Goal: Contribute content

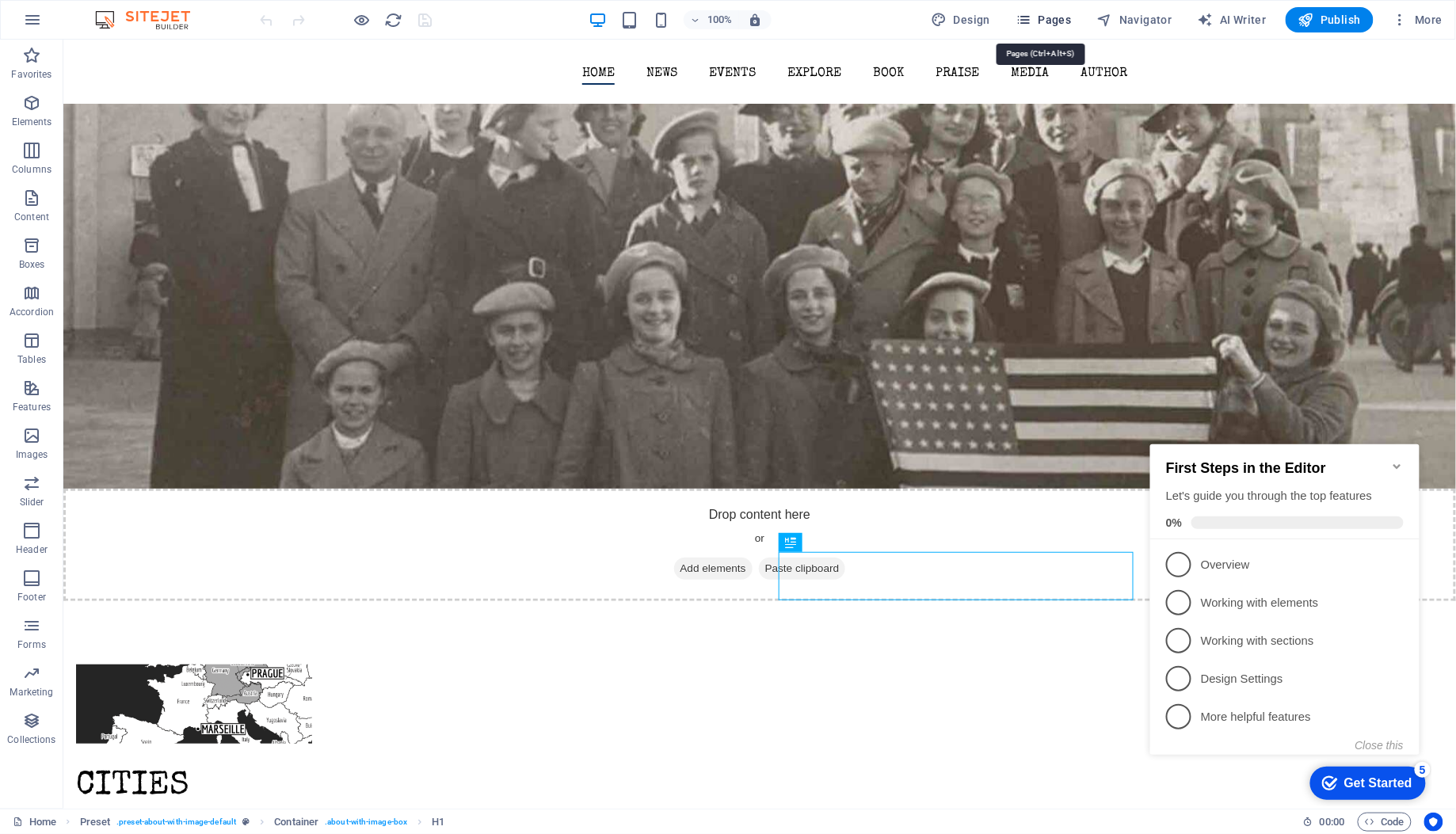
click at [1053, 17] on span "Pages" at bounding box center [1043, 19] width 56 height 15
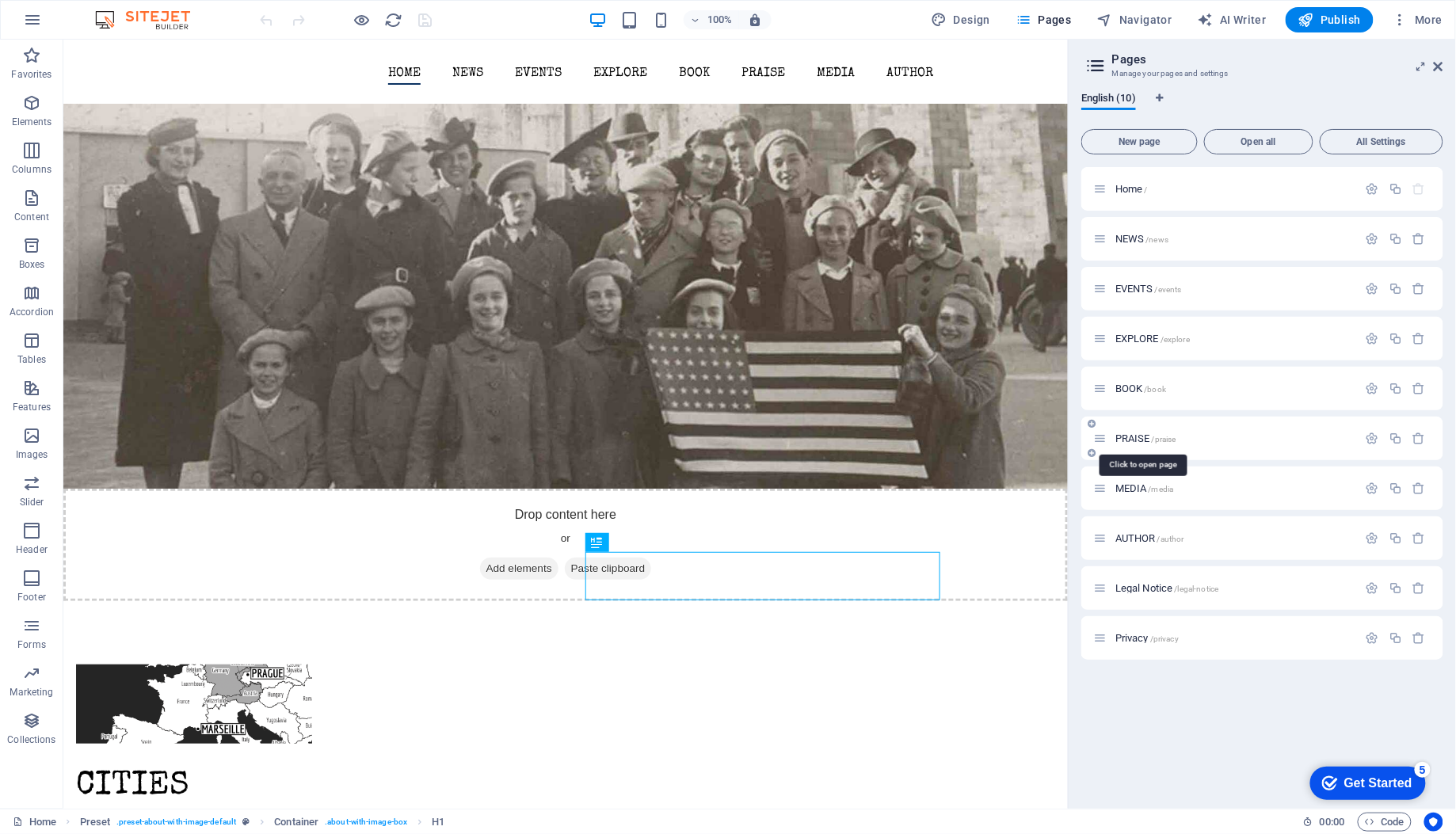
click at [1130, 435] on span "PRAISE /praise" at bounding box center [1145, 438] width 61 height 12
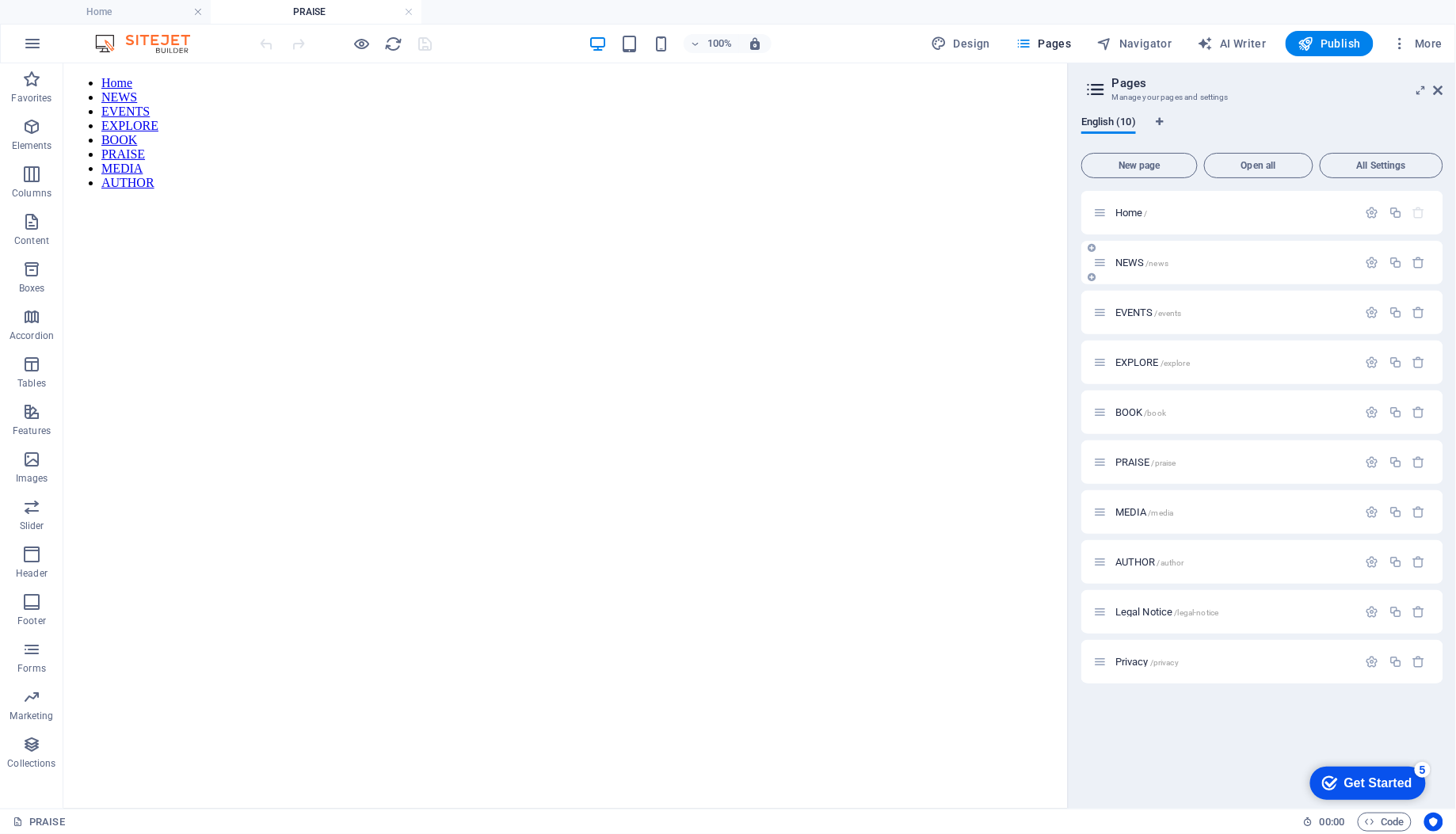
click at [1138, 264] on span "NEWS /news" at bounding box center [1141, 262] width 53 height 12
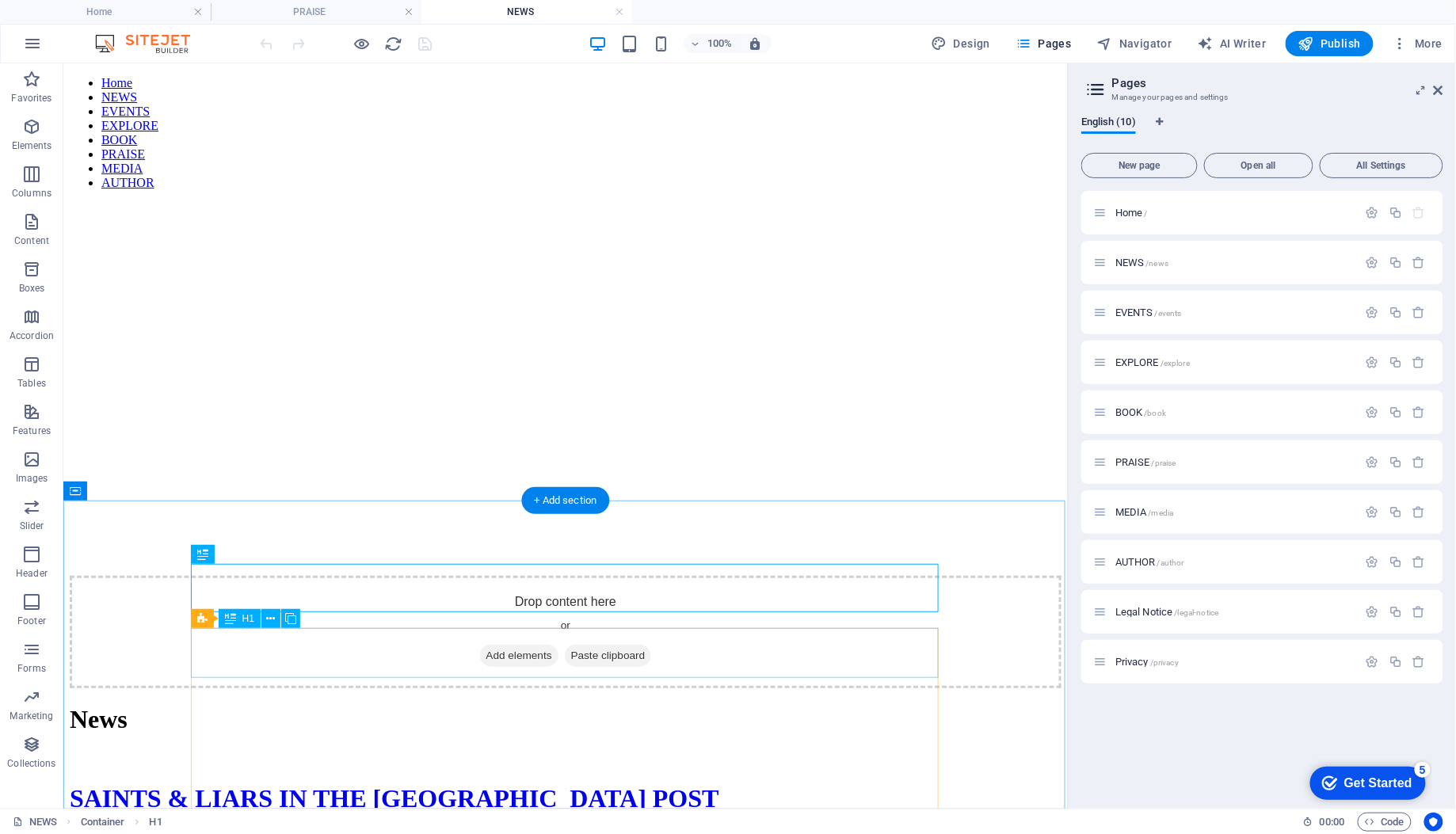
click at [663, 783] on div "SAINTS & LIARS IN THE [GEOGRAPHIC_DATA] POST" at bounding box center [565, 797] width 992 height 29
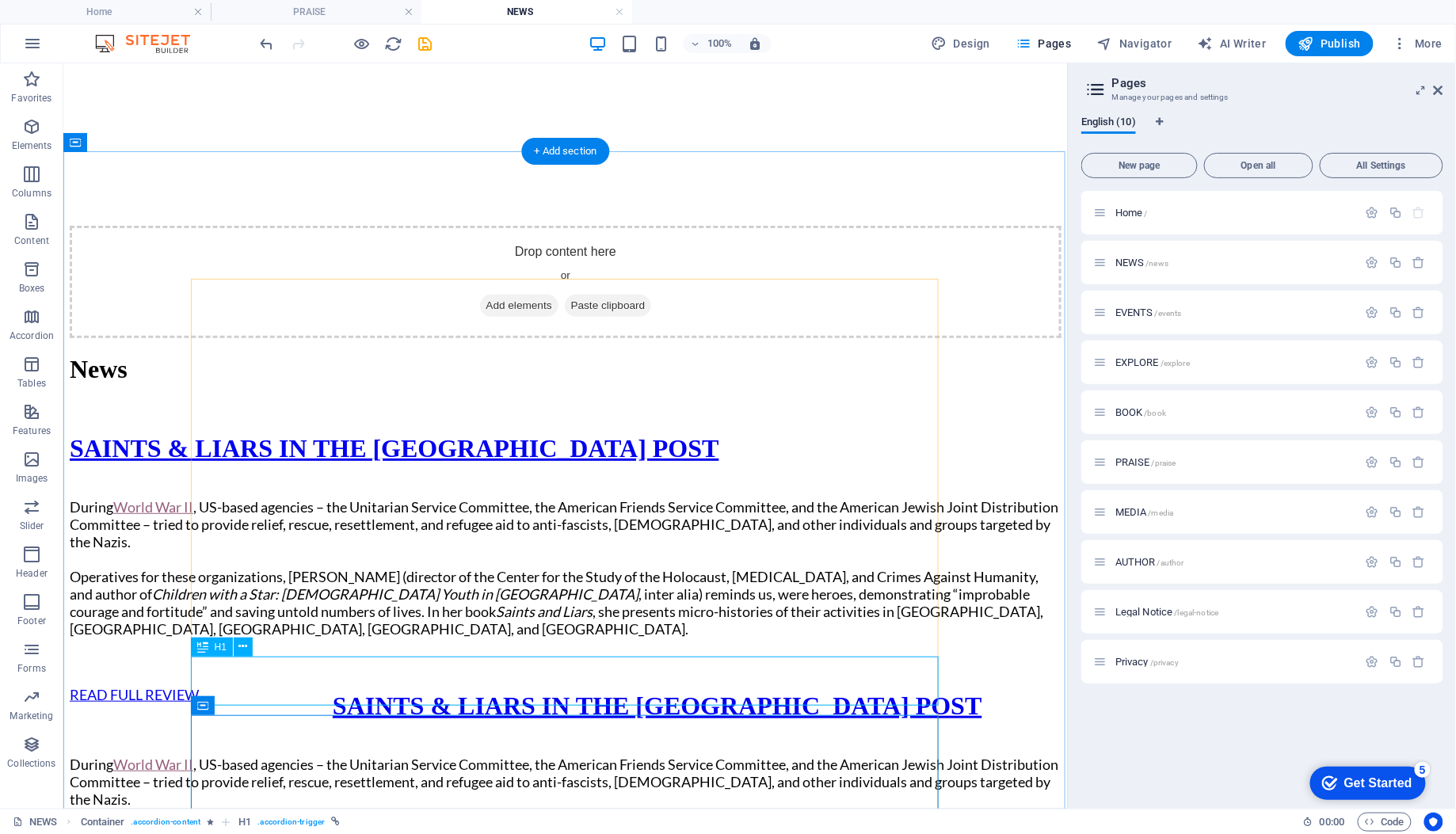
scroll to position [349, 0]
click at [480, 434] on div "SAINTS & LIARS IN THE [GEOGRAPHIC_DATA] POST" at bounding box center [565, 449] width 992 height 29
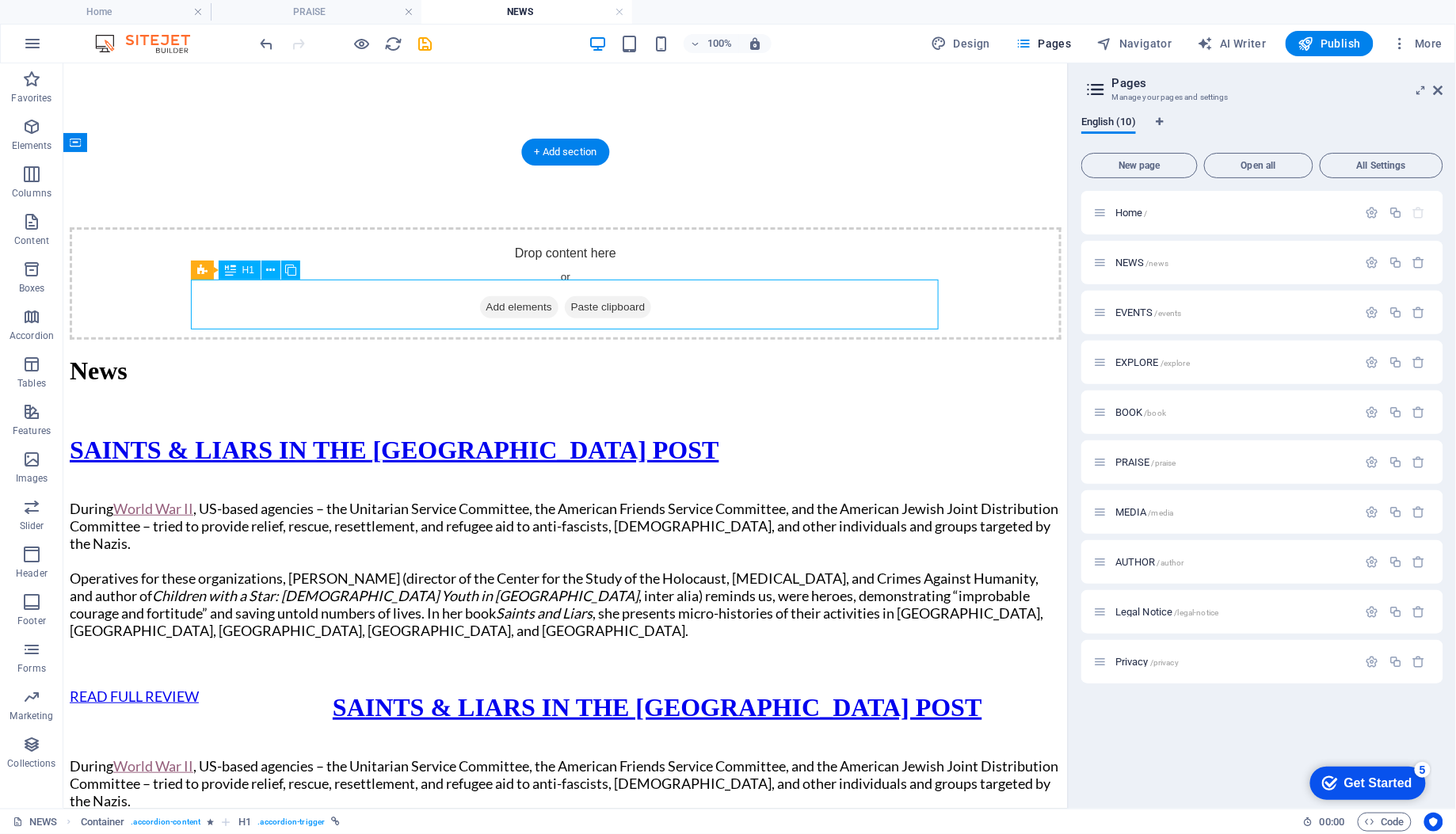
click at [480, 434] on div "SAINTS & LIARS IN THE [GEOGRAPHIC_DATA] POST" at bounding box center [565, 449] width 992 height 29
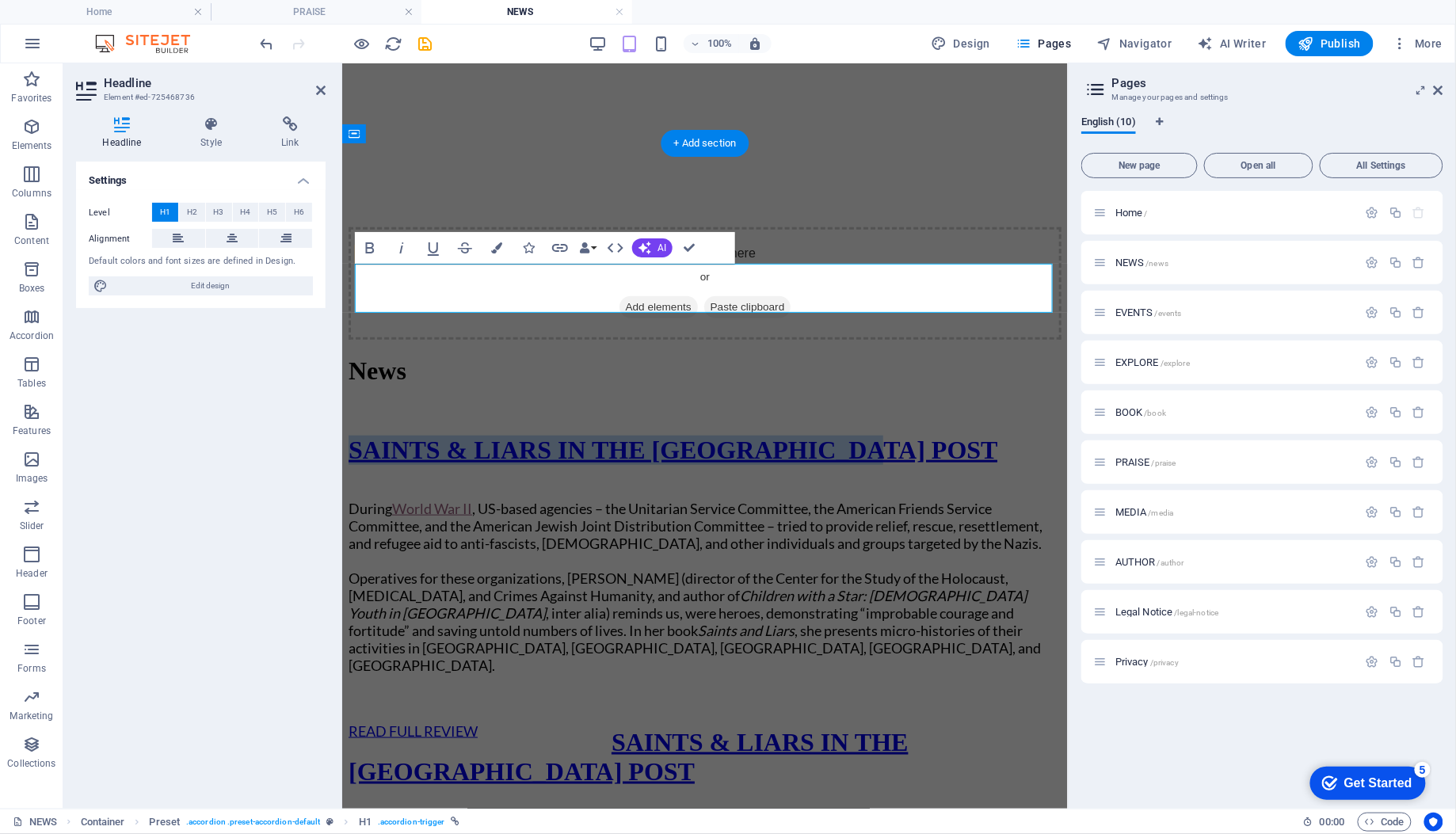
click at [526, 434] on link "SAINTS & LIARS IN THE [GEOGRAPHIC_DATA] POST" at bounding box center [672, 449] width 649 height 29
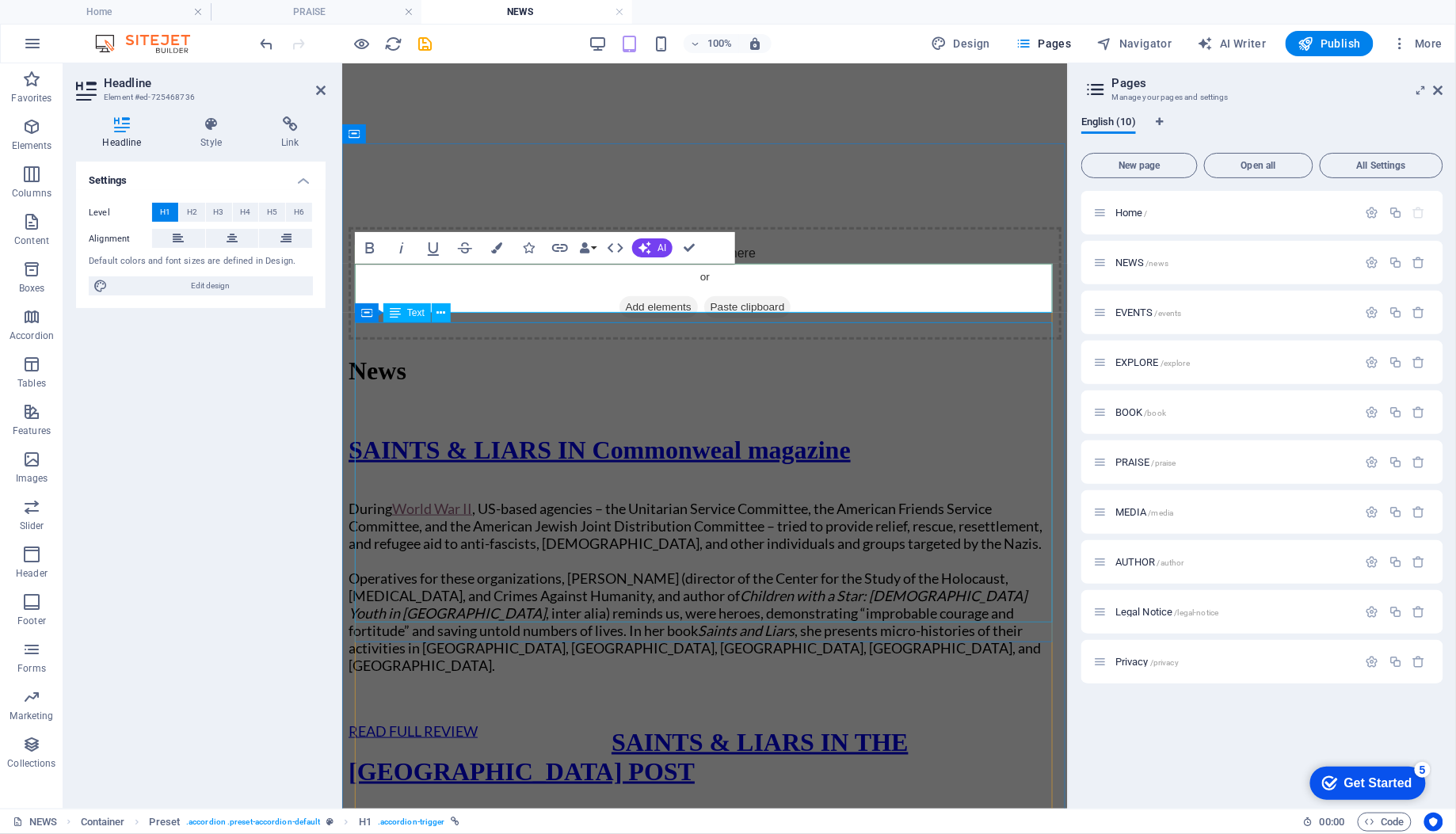
click at [586, 482] on div "During World War II , US-based agencies – the Unitarian Service Committee, the …" at bounding box center [704, 586] width 713 height 209
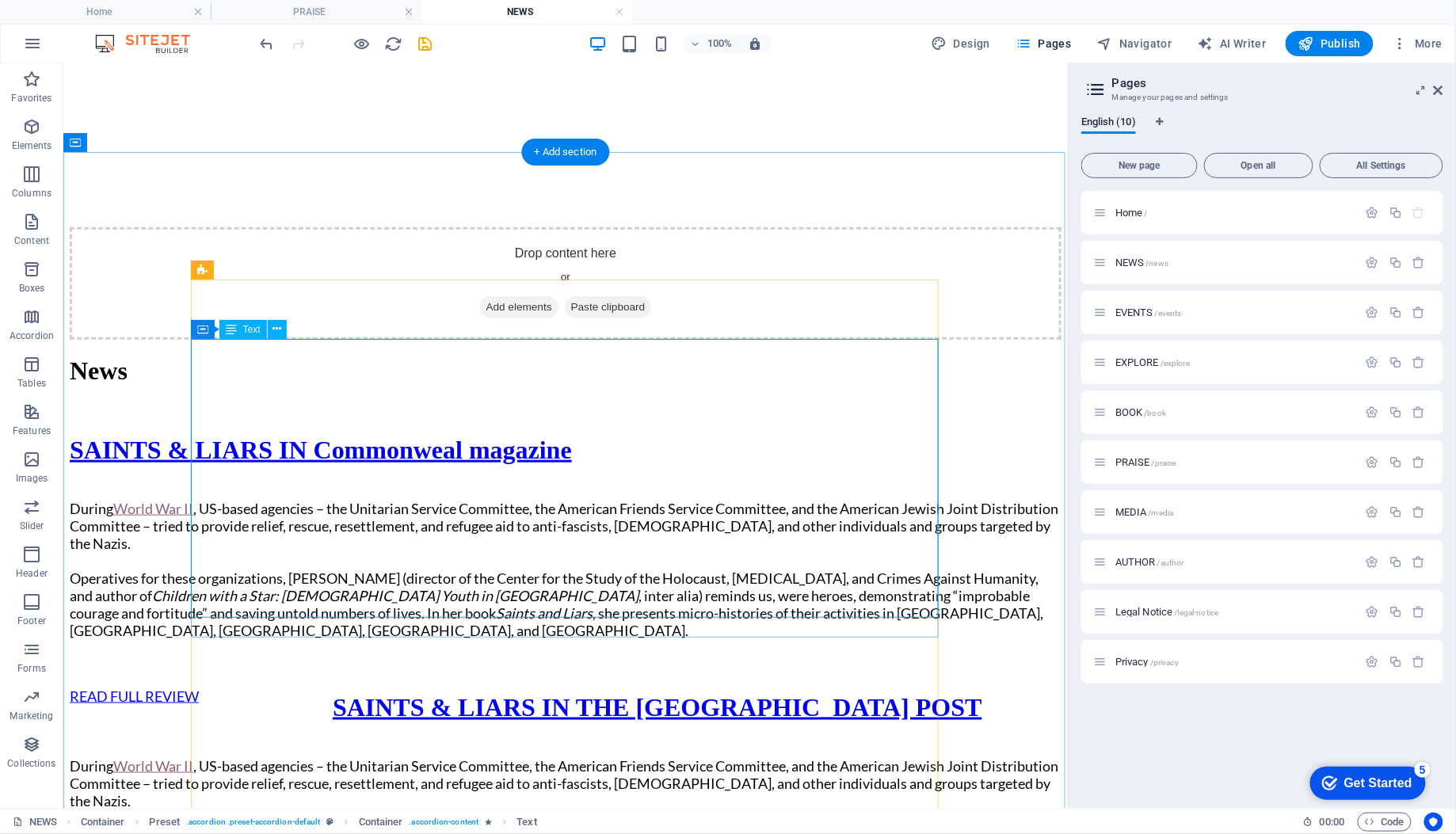
click at [289, 588] on div "During World War II , US-based agencies – the Unitarian Service Committee, the …" at bounding box center [565, 568] width 992 height 174
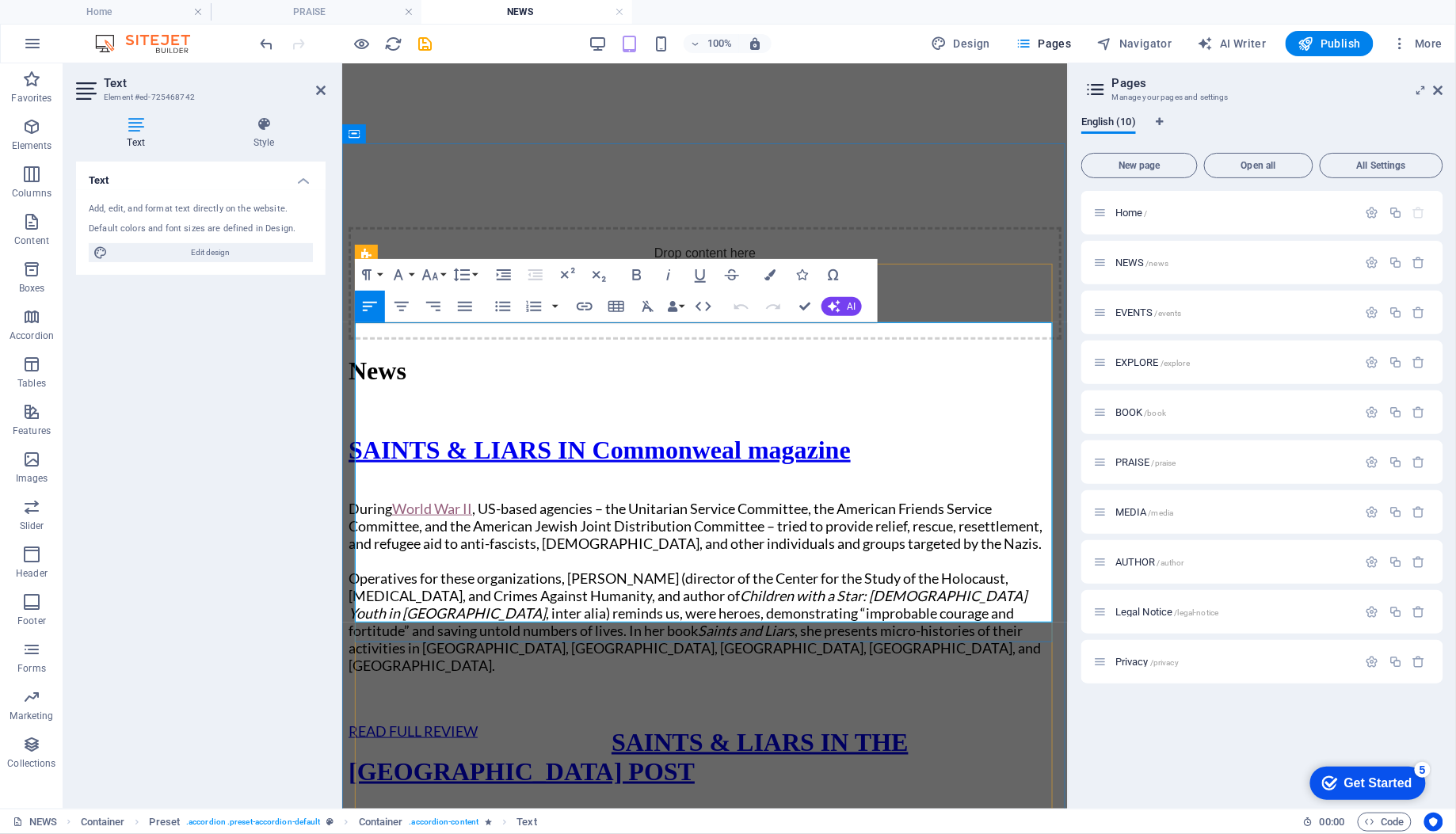
click at [424, 721] on link "READ FULL REVIEW" at bounding box center [412, 730] width 129 height 17
click at [417, 562] on icon "button" at bounding box center [421, 560] width 19 height 19
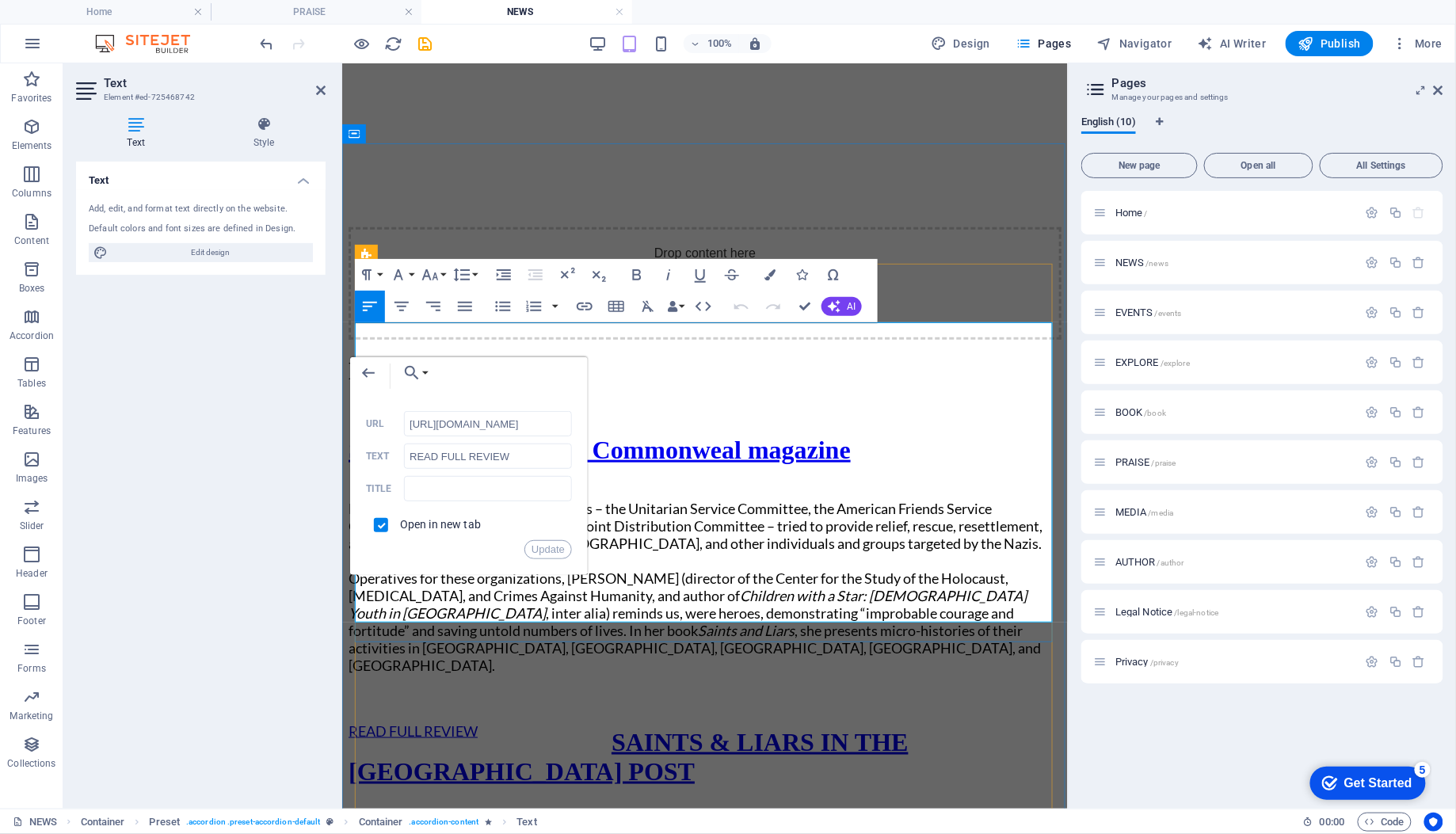
scroll to position [0, 99]
click at [482, 428] on input "[URL][DOMAIN_NAME]" at bounding box center [487, 424] width 168 height 25
type input "[URL][DOMAIN_NAME]"
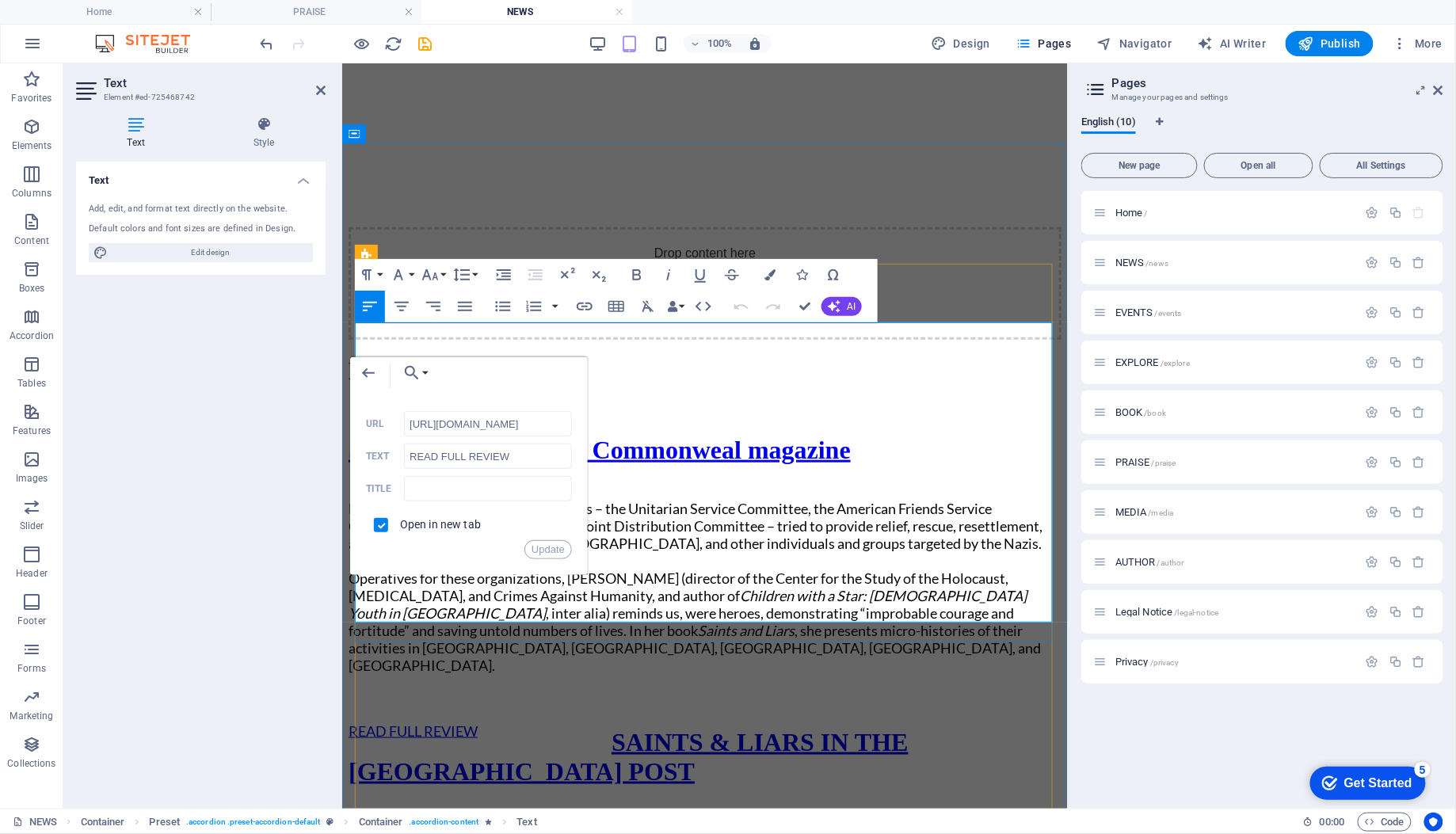
click at [767, 586] on em "Children with a Star: [DEMOGRAPHIC_DATA] Youth in [GEOGRAPHIC_DATA]" at bounding box center [687, 604] width 678 height 35
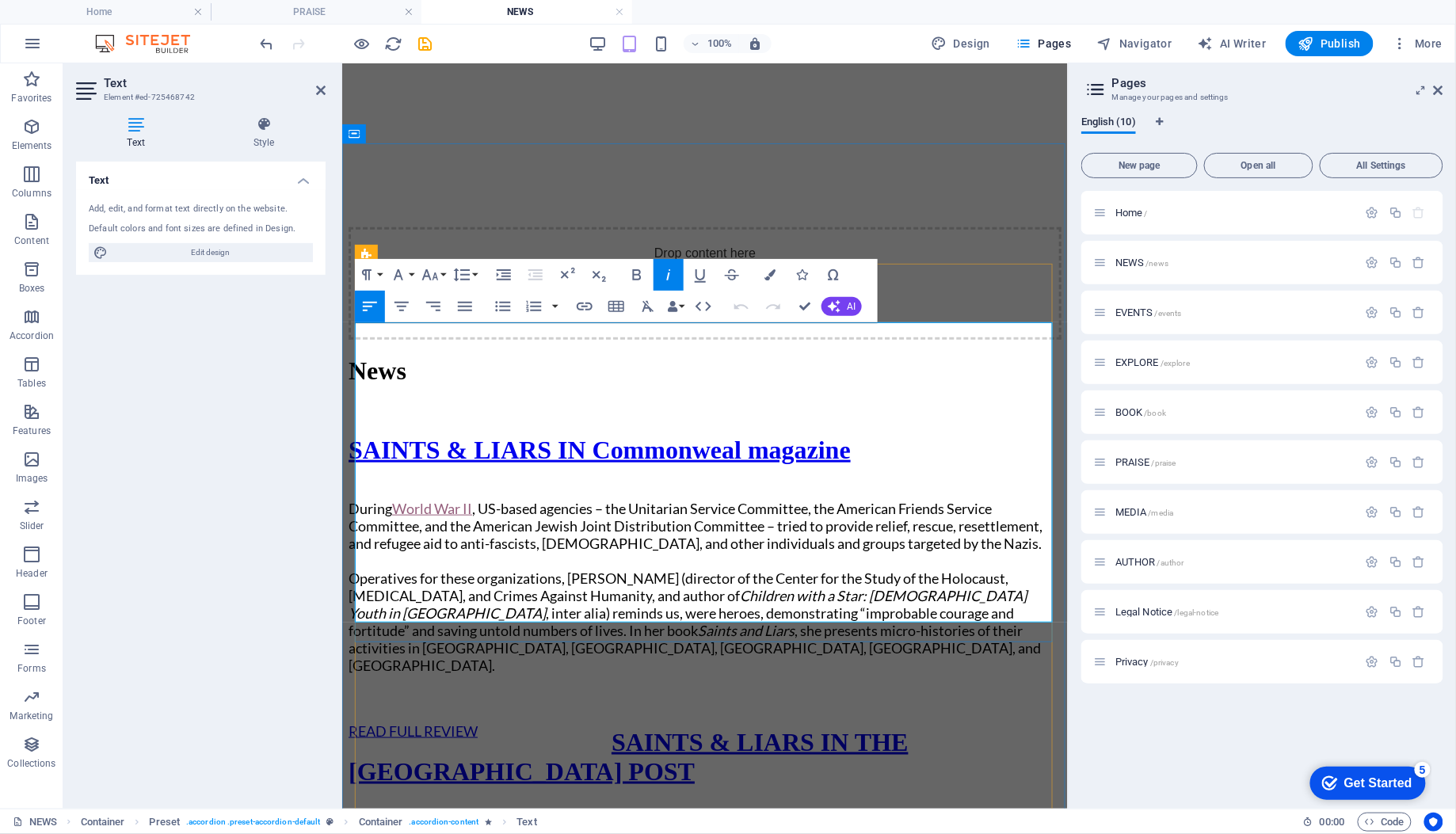
click at [434, 551] on p at bounding box center [704, 560] width 713 height 17
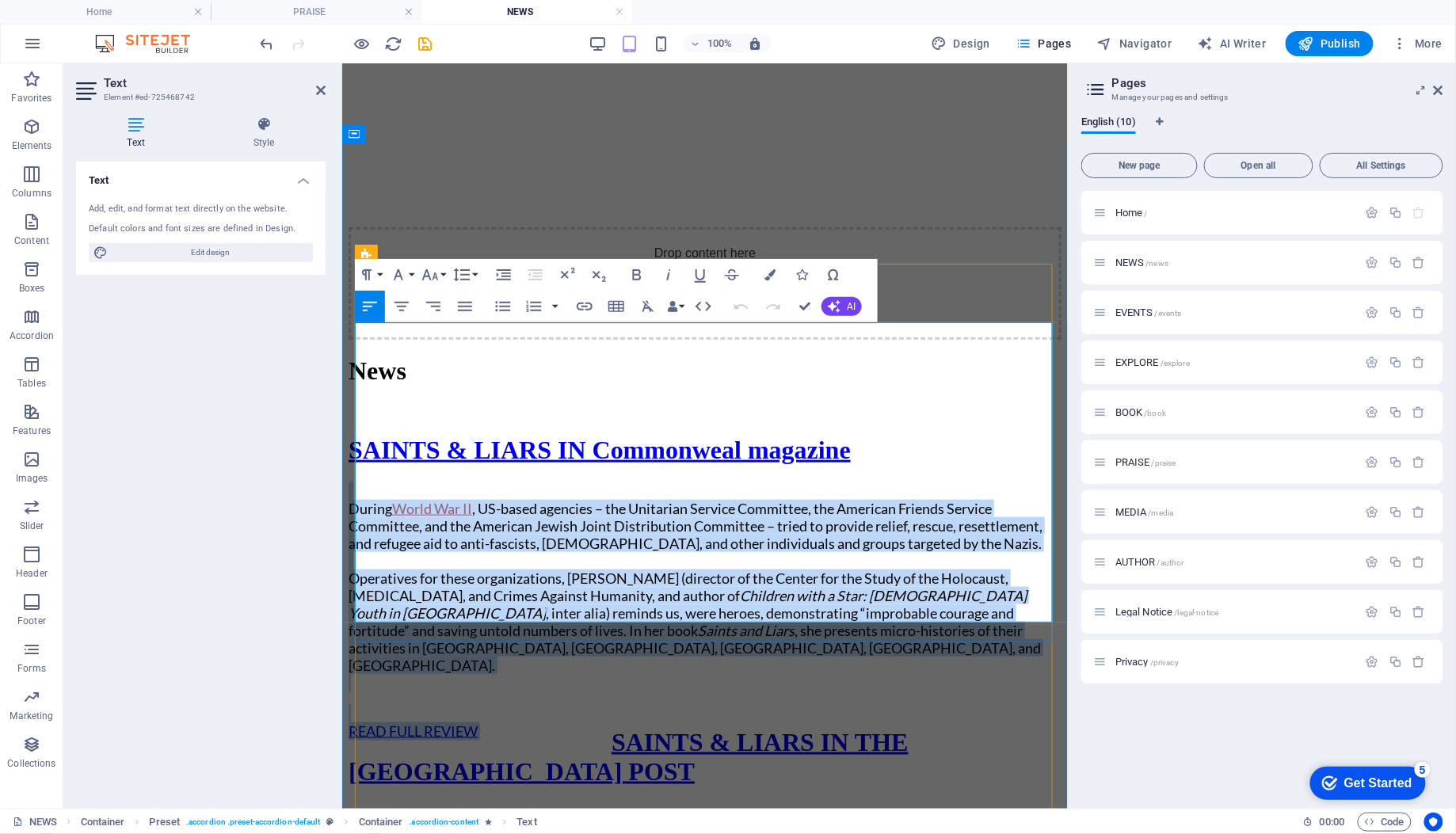
click at [510, 568] on span "Operatives for these organizations, [PERSON_NAME] (director of the Center for t…" at bounding box center [693, 620] width 692 height 105
drag, startPoint x: 507, startPoint y: 523, endPoint x: 346, endPoint y: 359, distance: 229.8
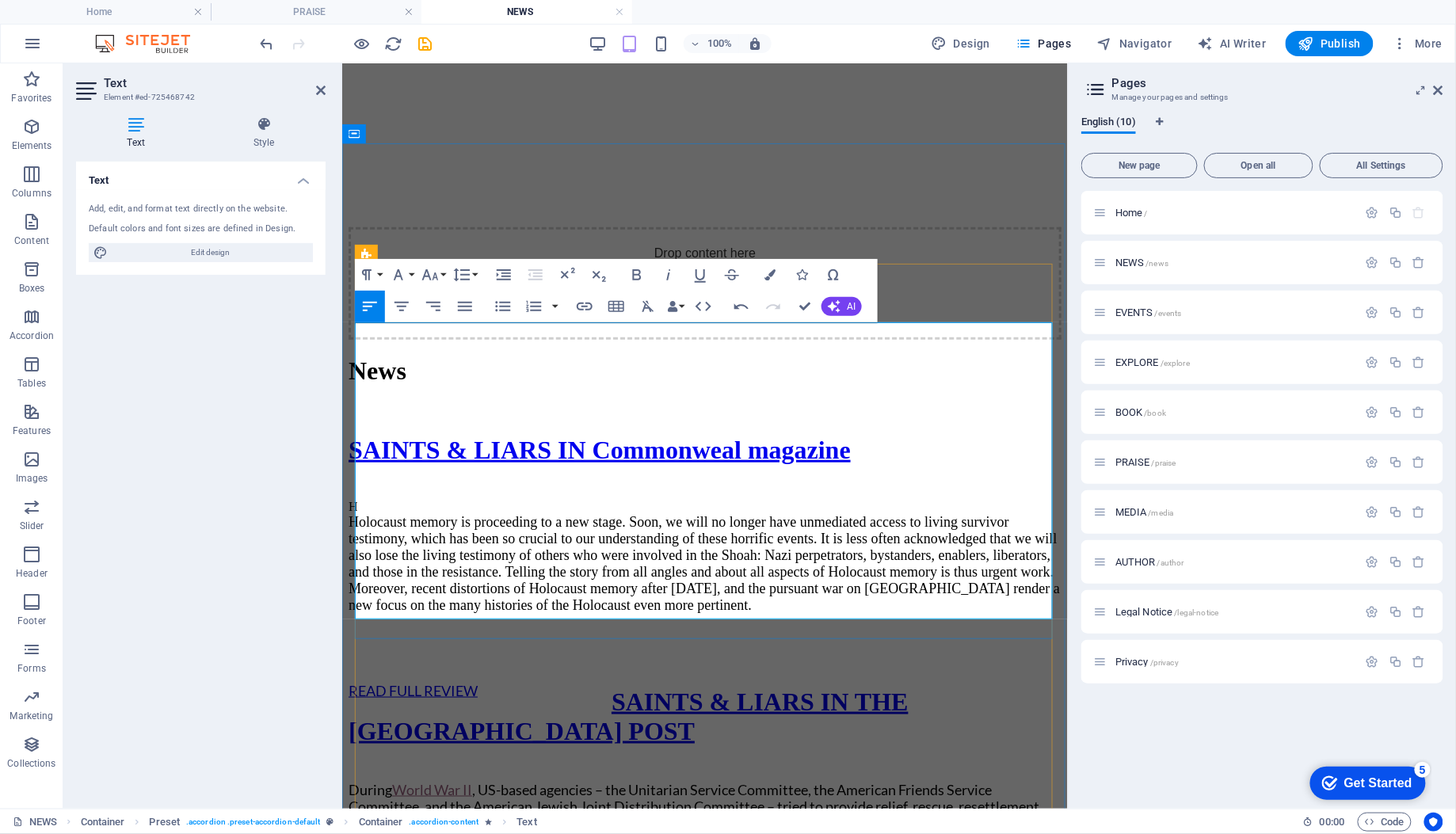
click at [357, 513] on p "Holocaust memory is proceeding to a new stage. Soon, we will no longer have unm…" at bounding box center [704, 563] width 713 height 100
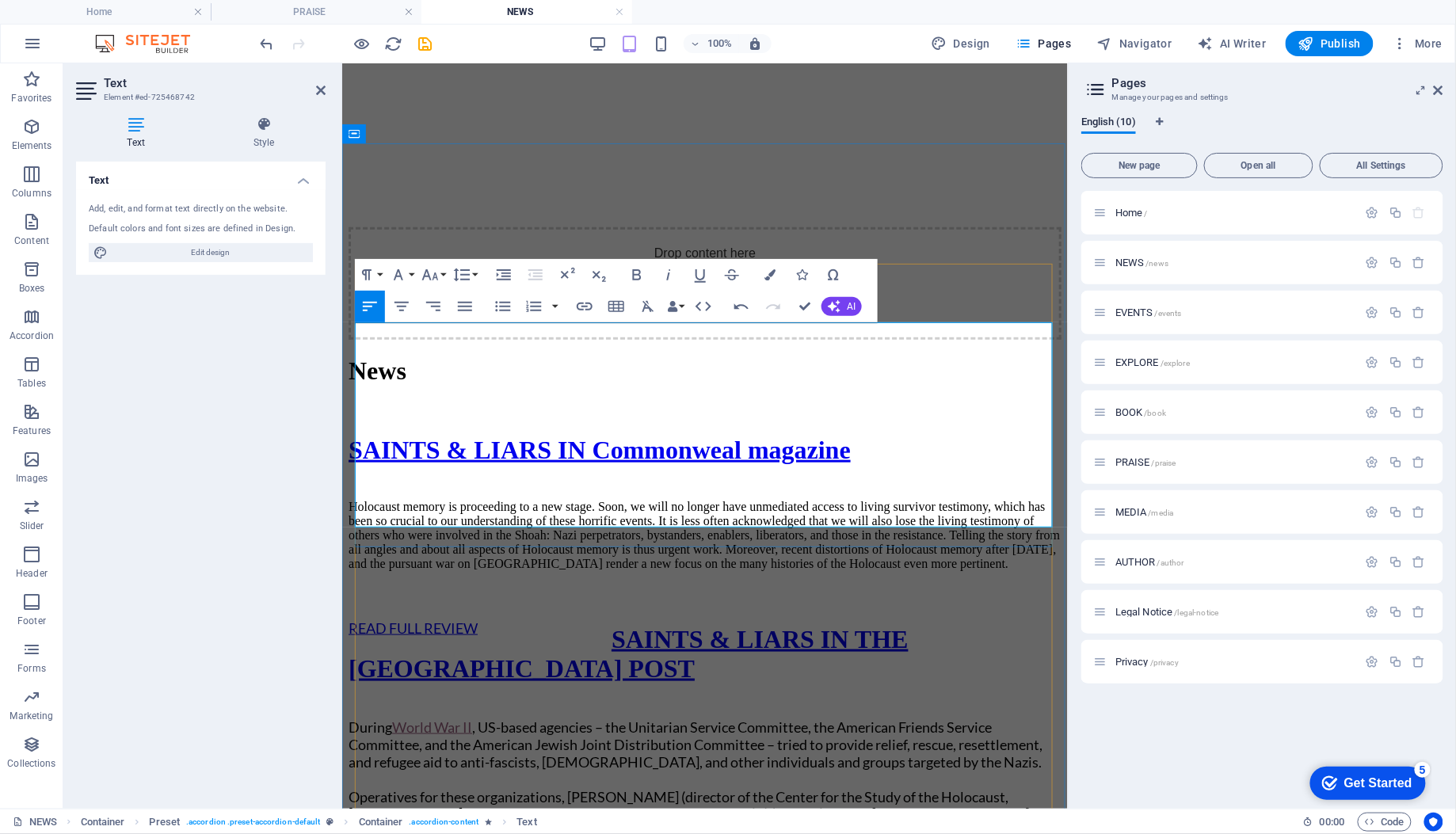
click at [1024, 499] on p "Holocaust memory is proceeding to a new stage. Soon, we will no longer have unm…" at bounding box center [704, 534] width 713 height 71
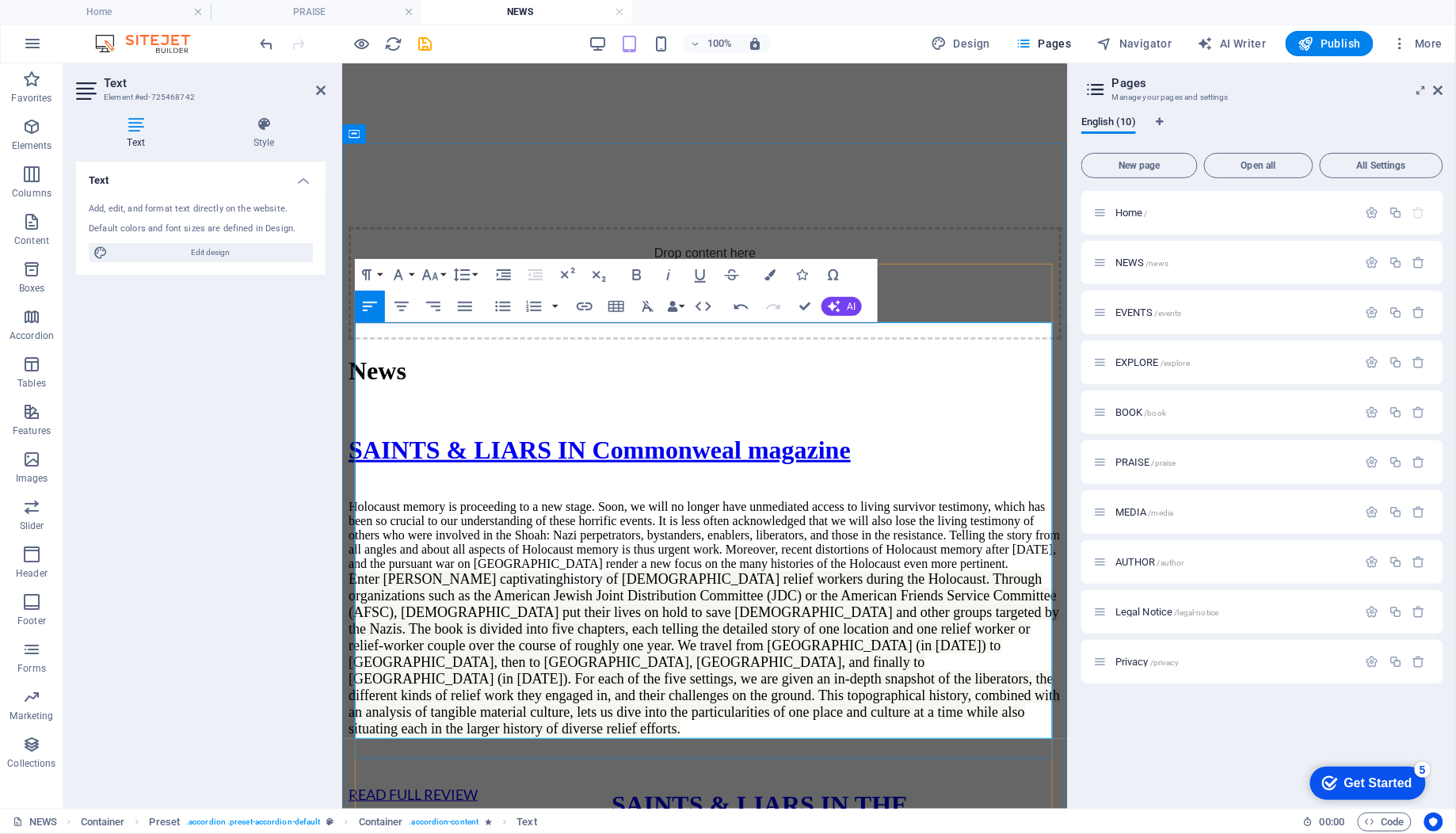
click at [1019, 499] on p "Holocaust memory is proceeding to a new stage. Soon, we will no longer have unm…" at bounding box center [704, 534] width 713 height 71
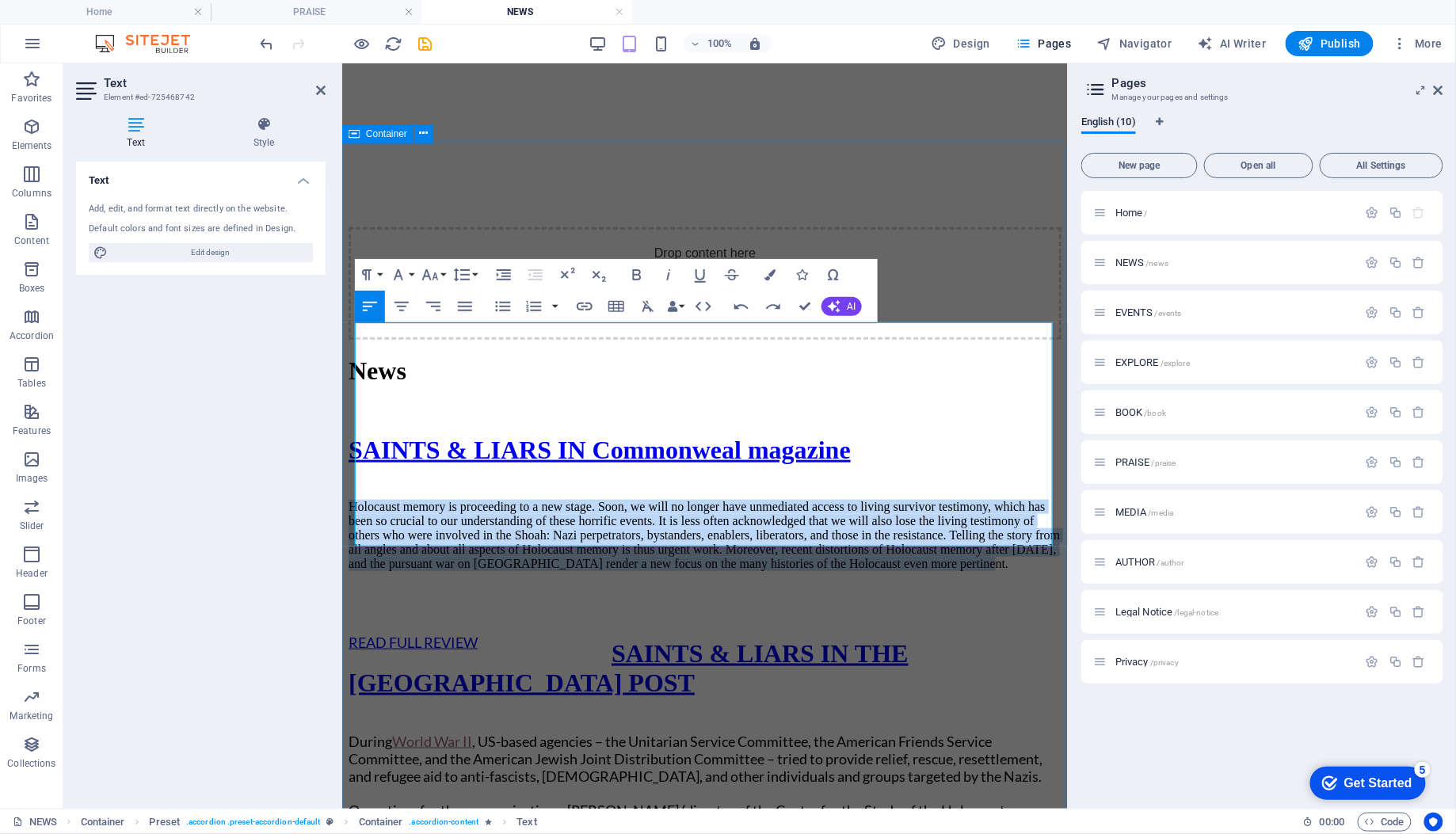
drag, startPoint x: 1006, startPoint y: 428, endPoint x: 747, endPoint y: 362, distance: 267.3
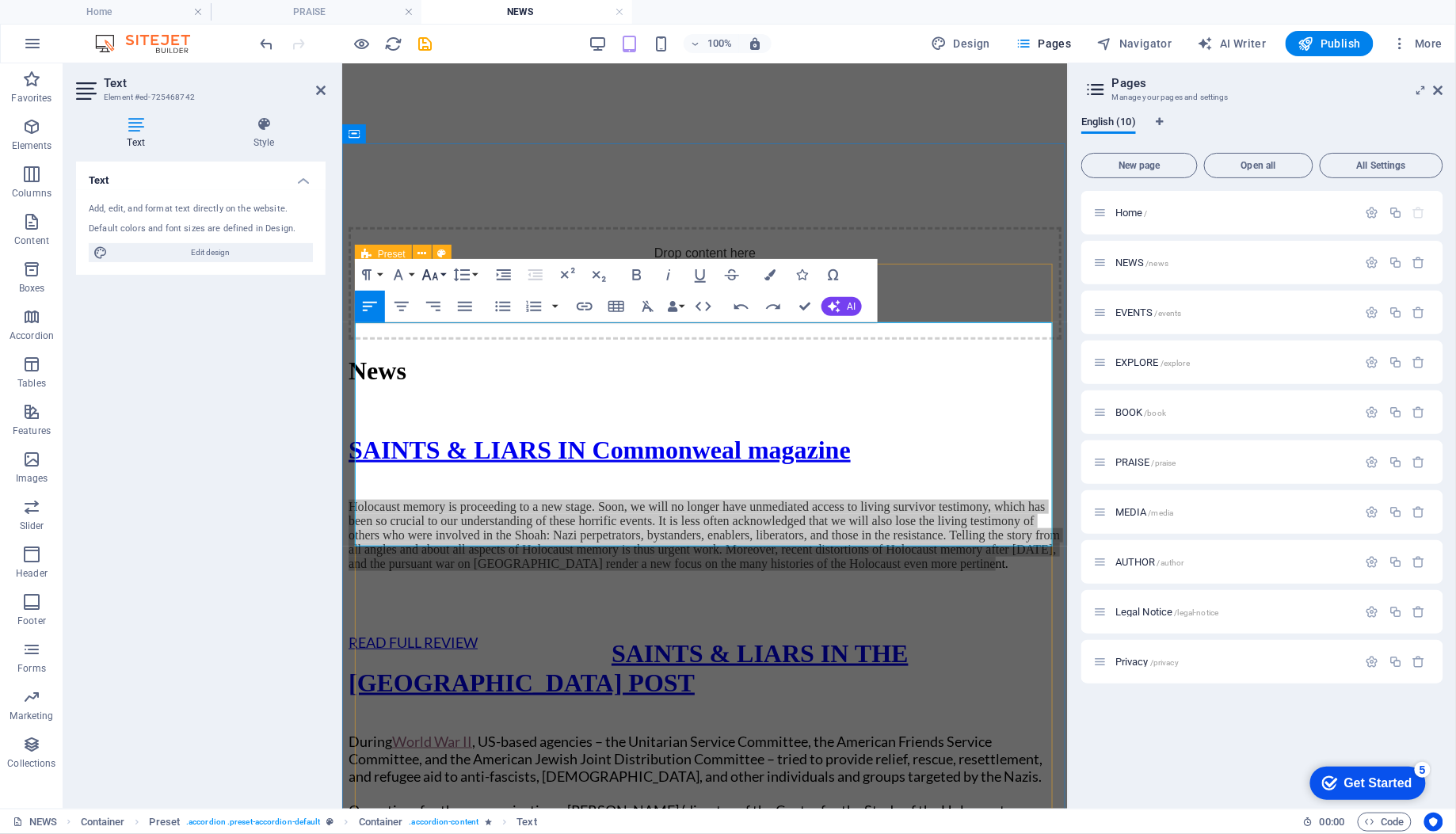
click at [432, 276] on icon "button" at bounding box center [430, 275] width 19 height 19
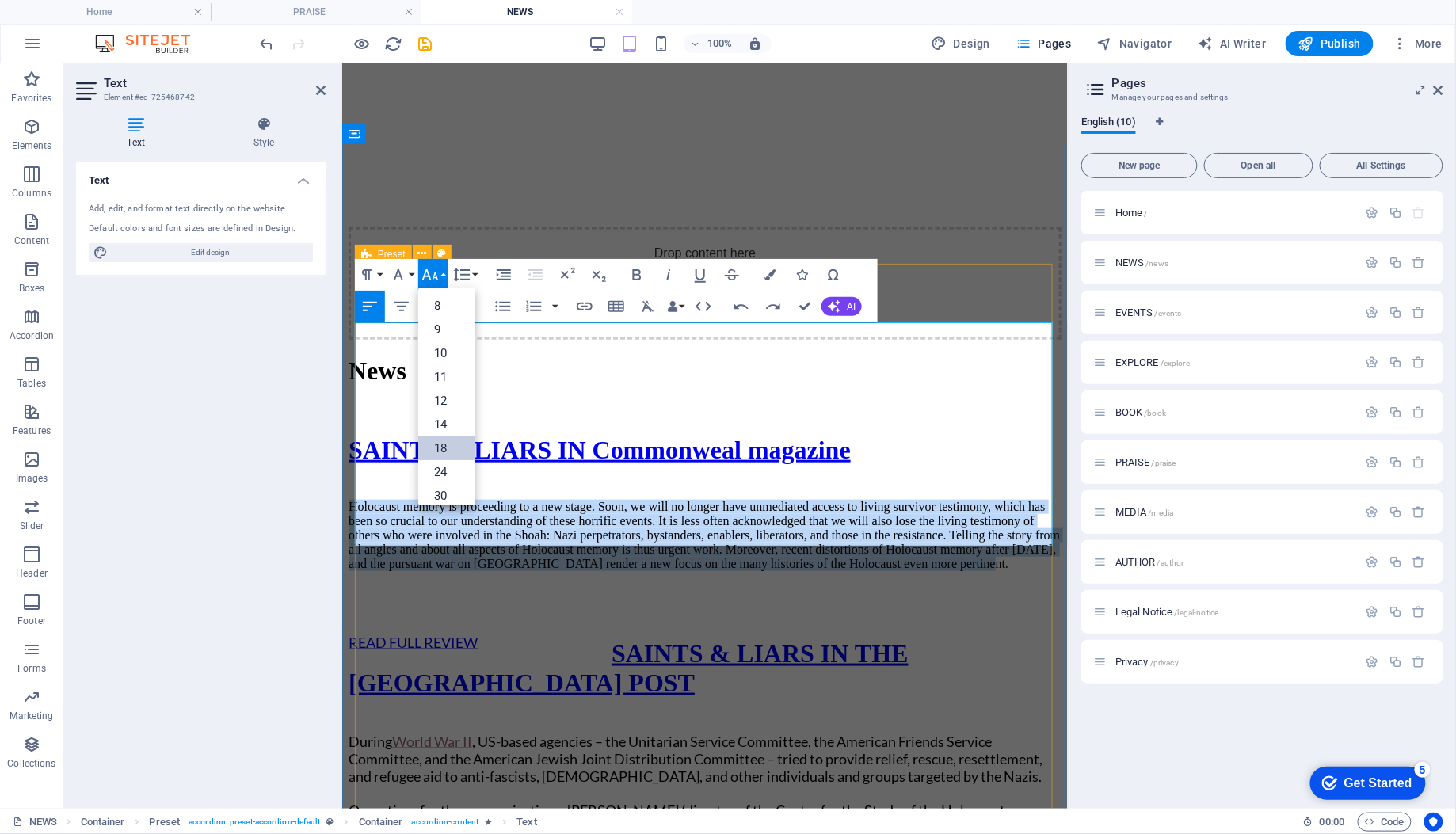
click at [447, 436] on link "18" at bounding box center [446, 448] width 57 height 24
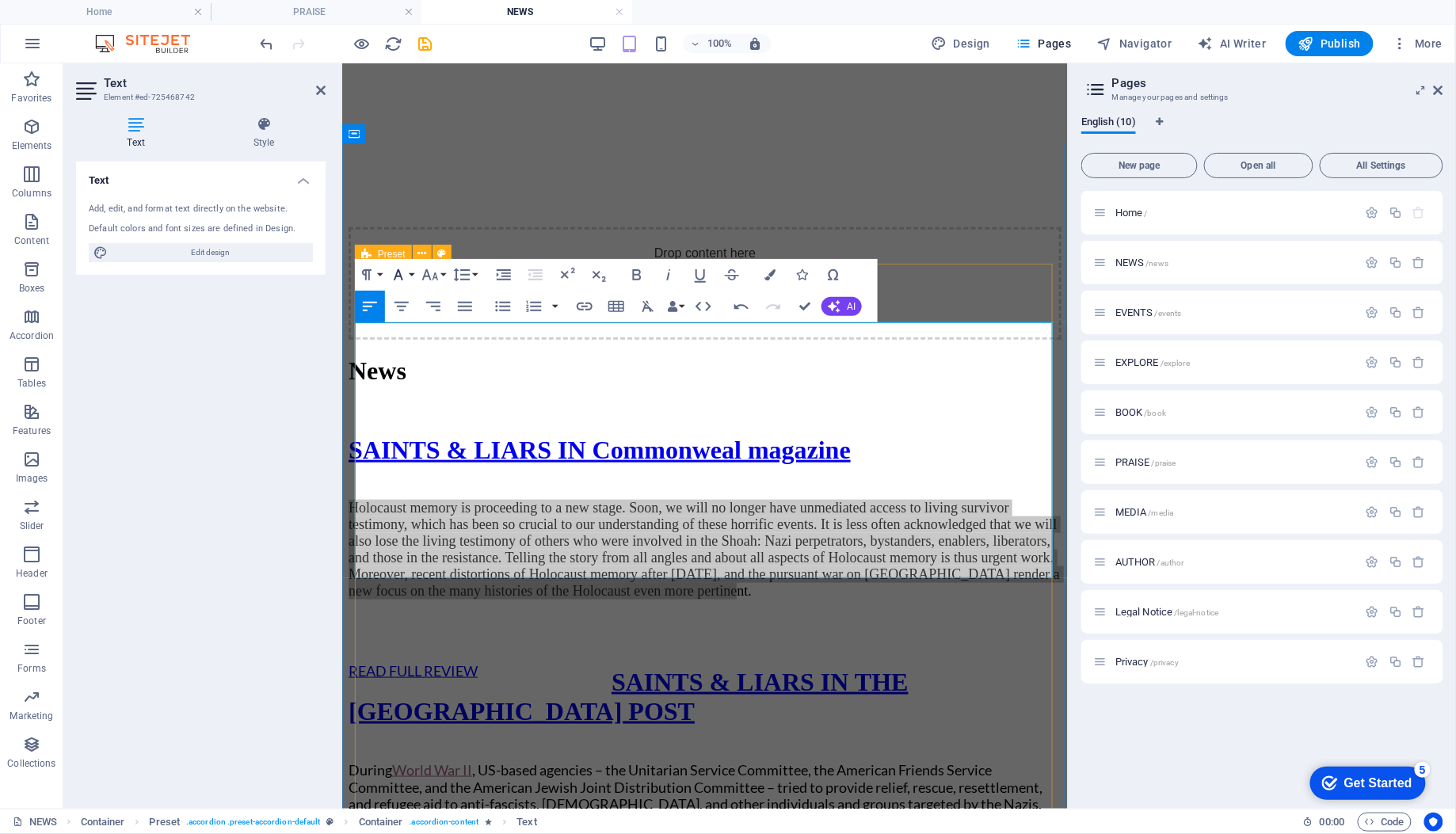
click at [409, 274] on button "Font Family" at bounding box center [401, 274] width 30 height 32
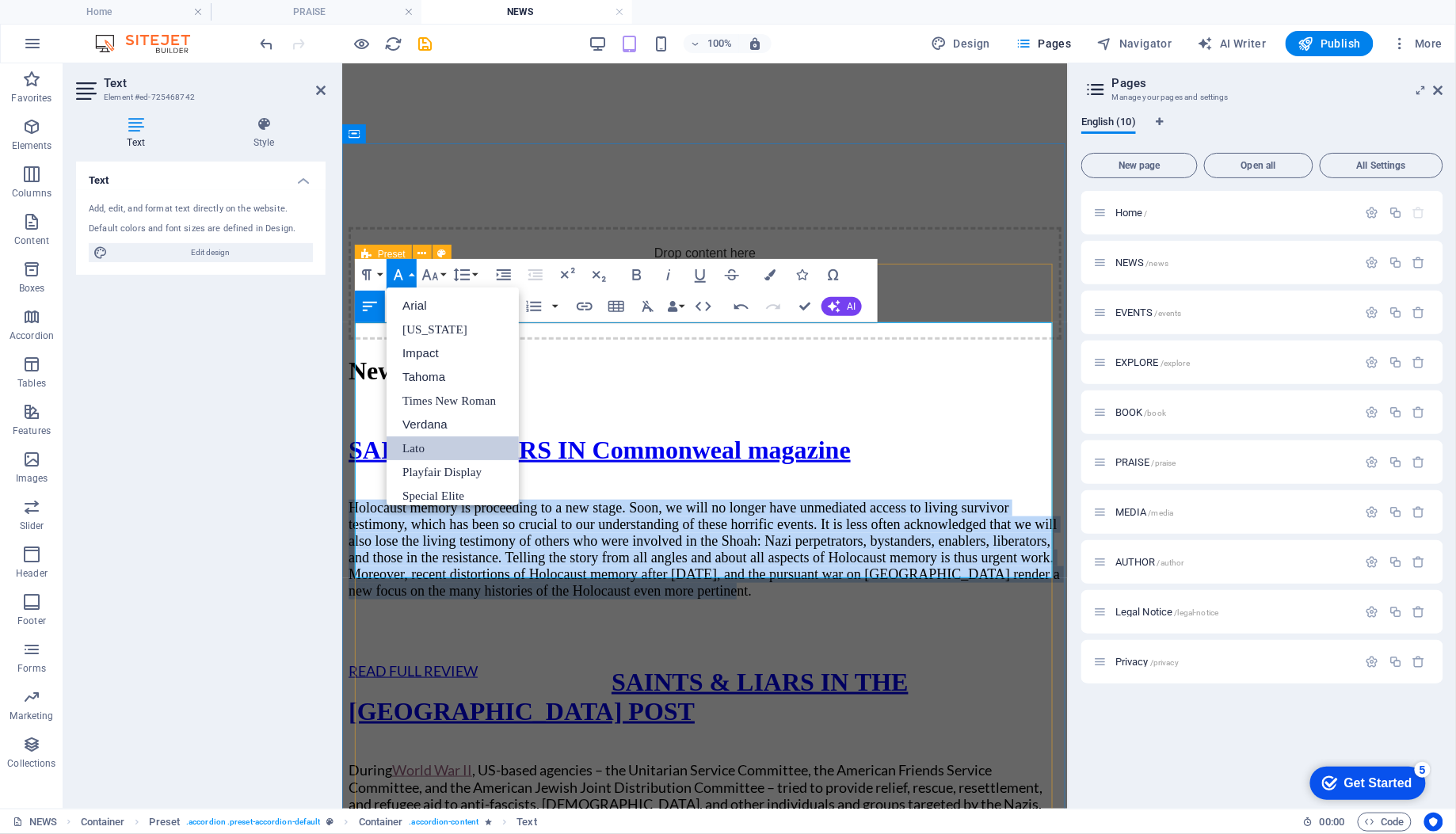
click at [419, 444] on link "Lato" at bounding box center [452, 448] width 132 height 24
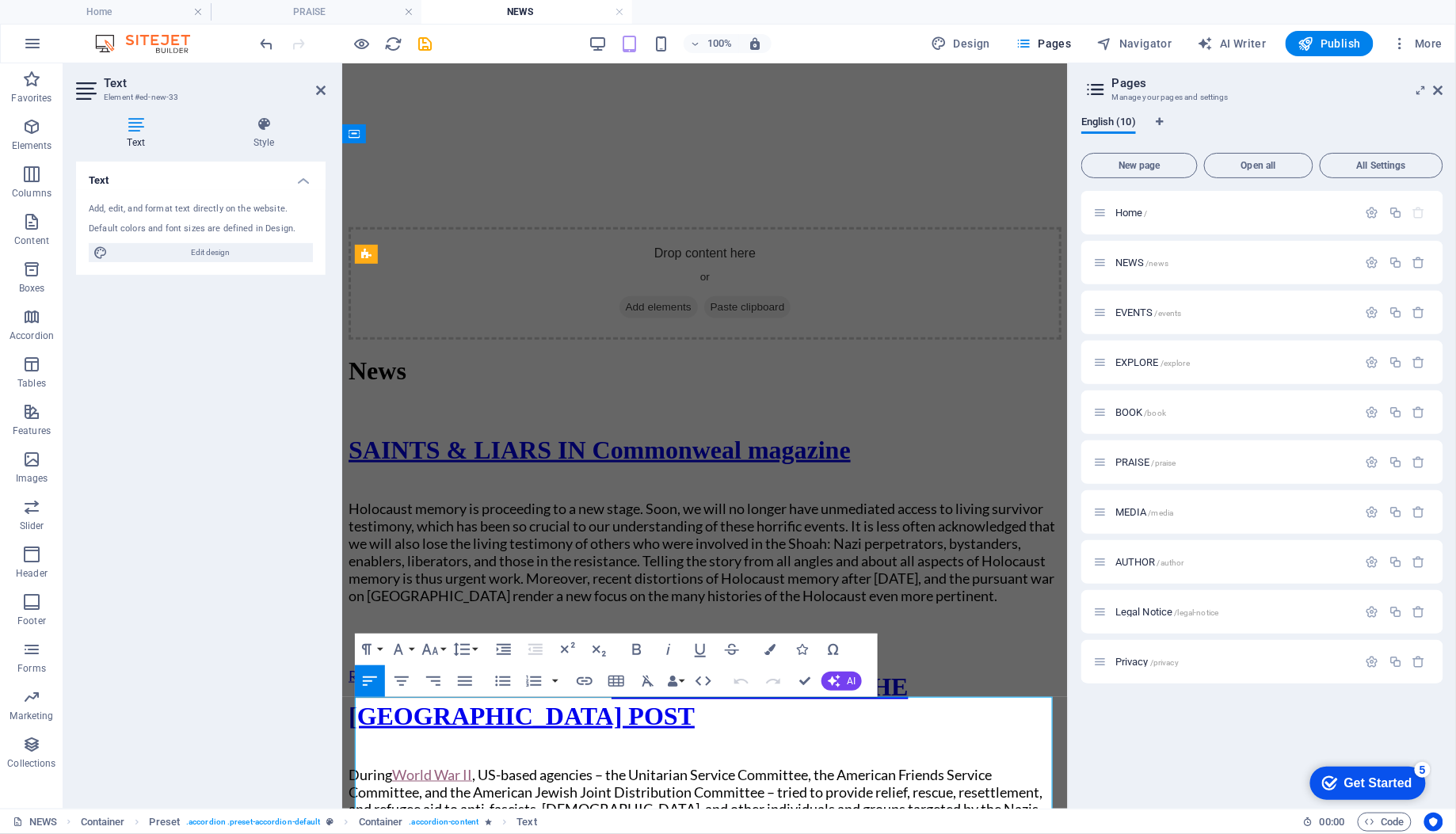
click at [585, 765] on span "During World War II , US-based agencies – the Unitarian Service Committee, the …" at bounding box center [694, 791] width 693 height 52
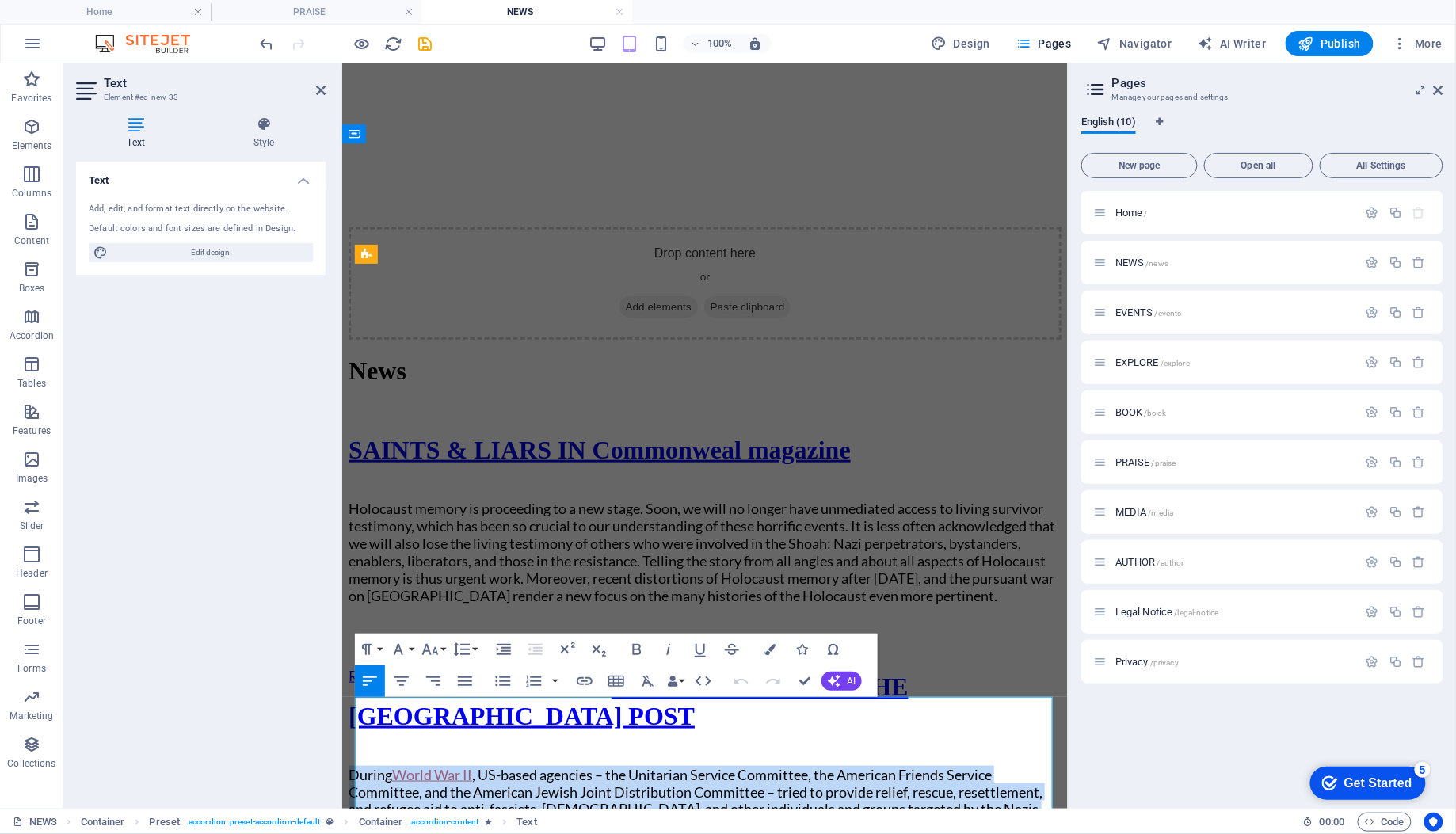
click at [585, 765] on span "During World War II , US-based agencies – the Unitarian Service Committee, the …" at bounding box center [694, 791] width 693 height 52
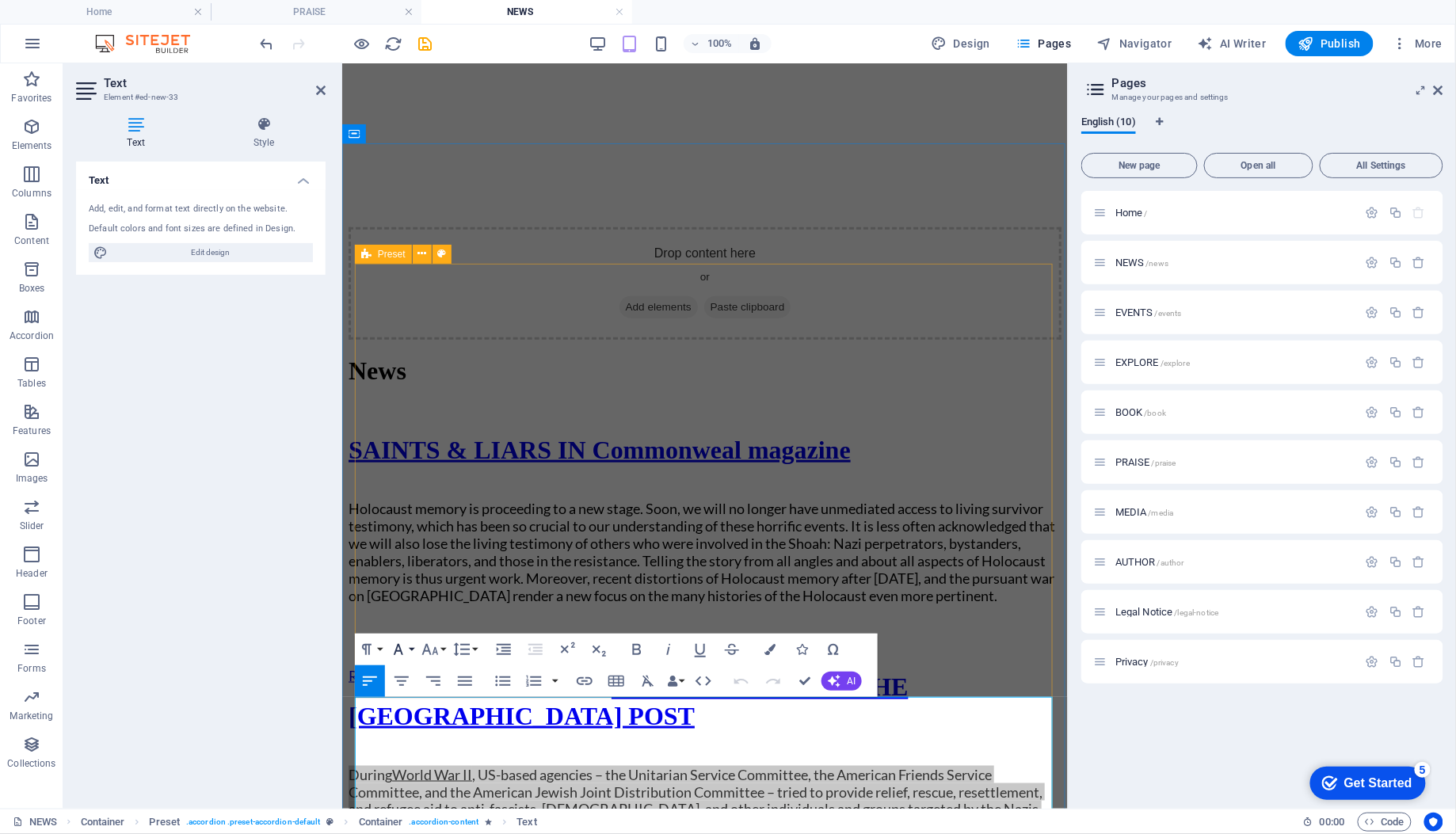
click at [407, 649] on icon "button" at bounding box center [399, 649] width 19 height 19
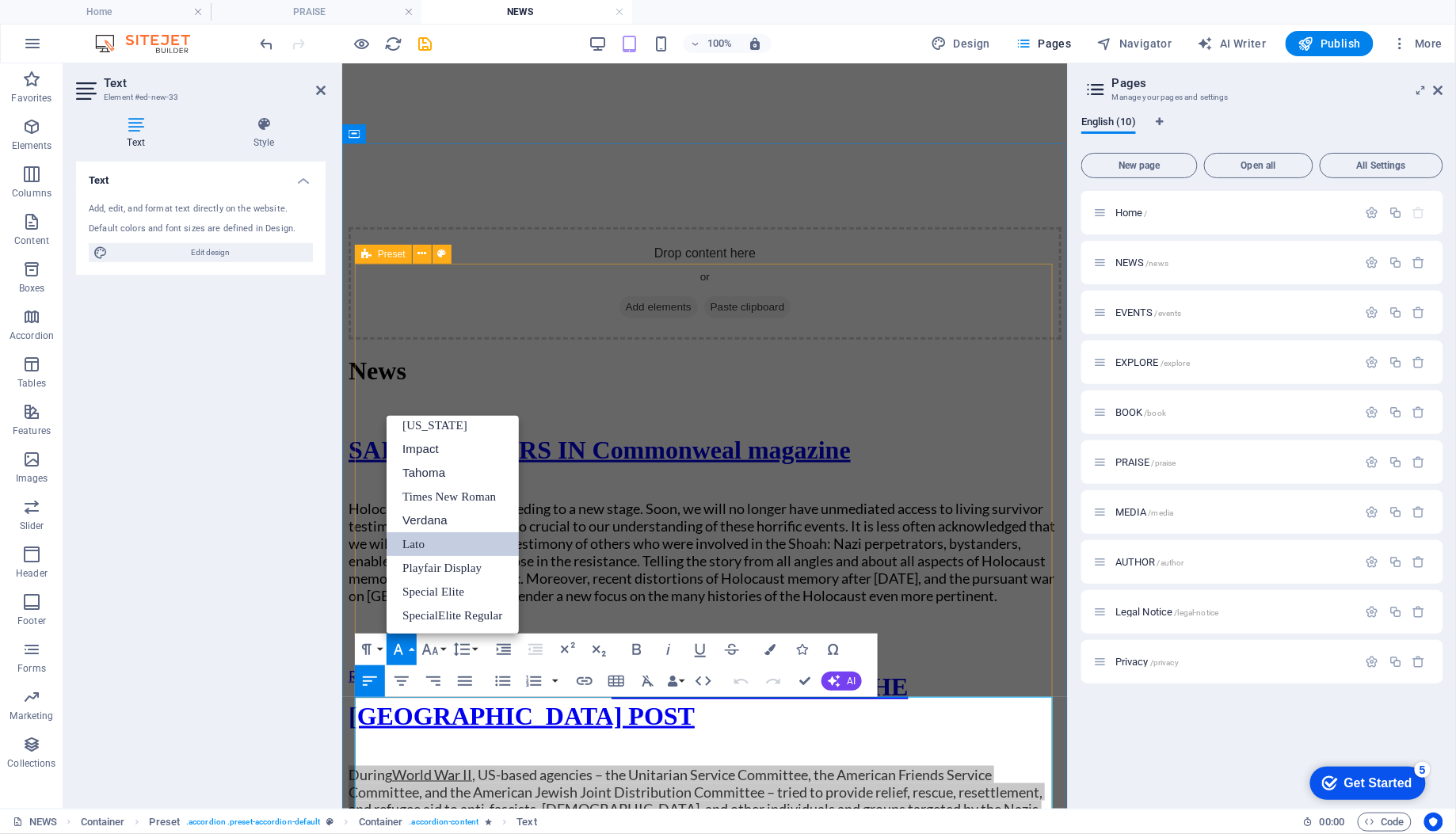
scroll to position [27, 0]
click at [407, 649] on icon "button" at bounding box center [399, 649] width 19 height 19
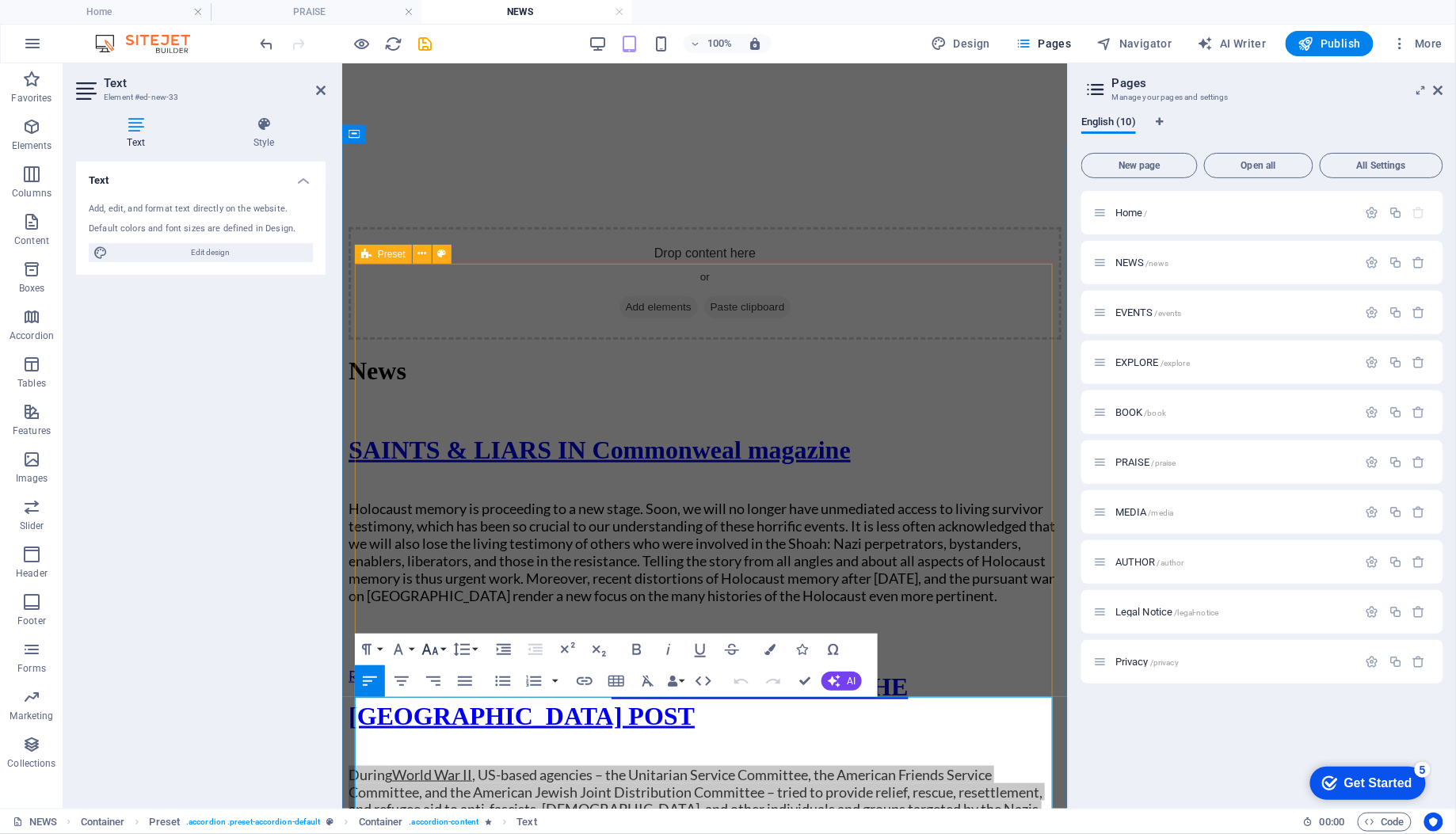
click at [434, 649] on icon "button" at bounding box center [429, 650] width 16 height 12
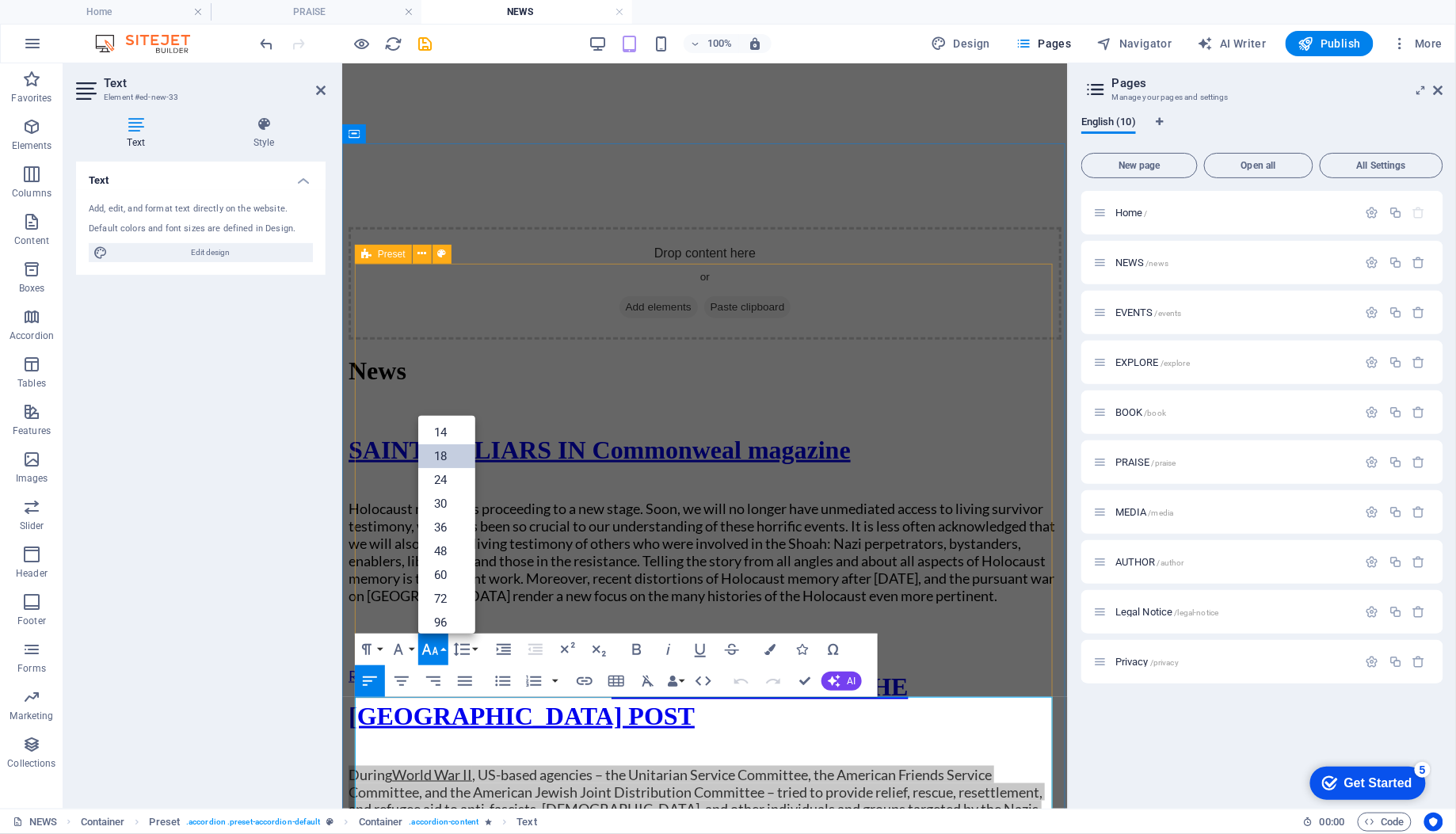
scroll to position [120, 0]
click at [776, 542] on div "Holocaust memory is proceeding to a new stage. Soon, we will no longer have unm…" at bounding box center [704, 559] width 713 height 154
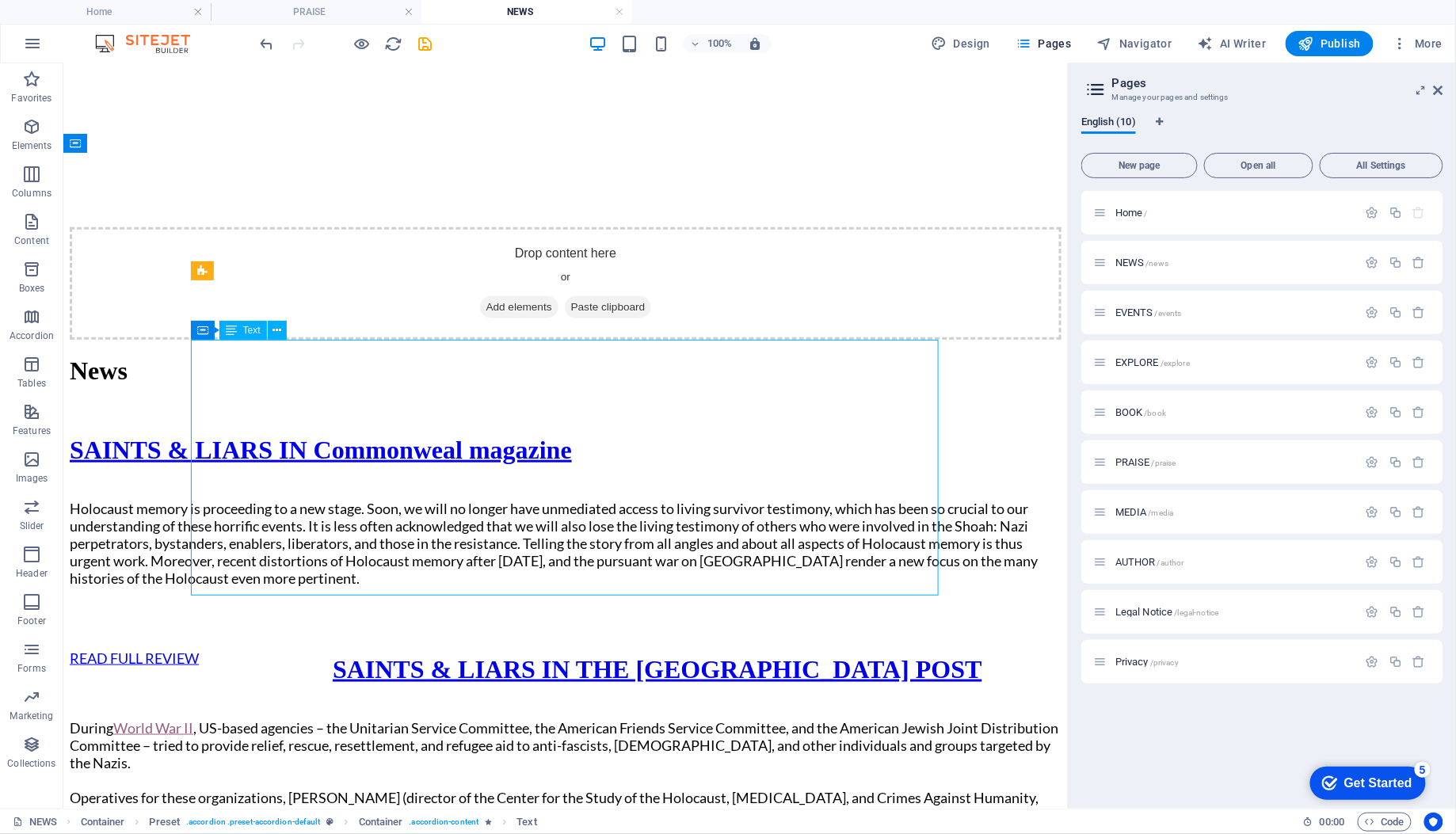
click at [769, 533] on div "Holocaust memory is proceeding to a new stage. Soon, we will no longer have unm…" at bounding box center [565, 549] width 992 height 136
click at [1317, 48] on span "Publish" at bounding box center [1329, 43] width 63 height 15
